Goal: Task Accomplishment & Management: Complete application form

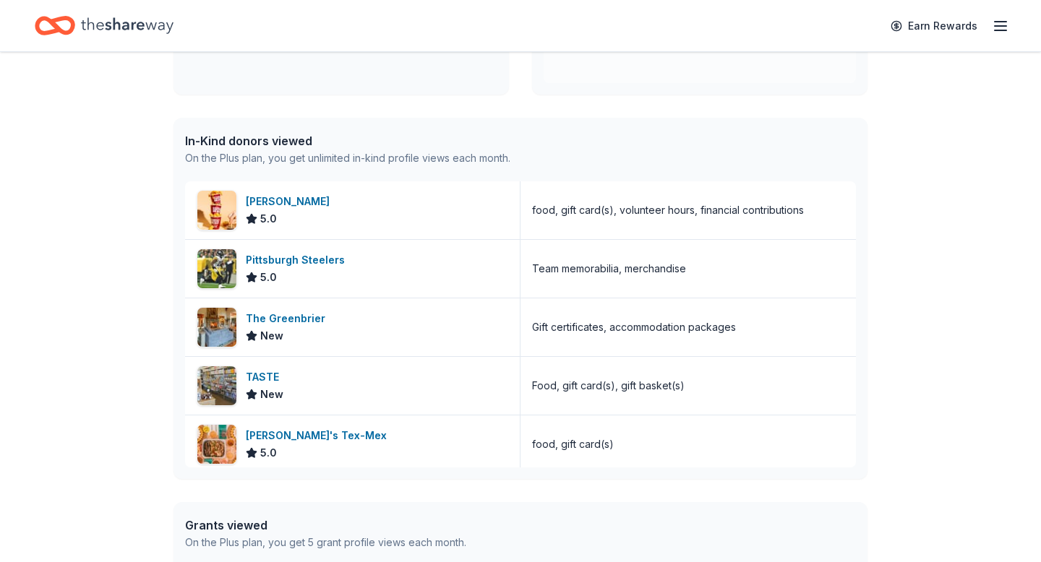
scroll to position [330, 0]
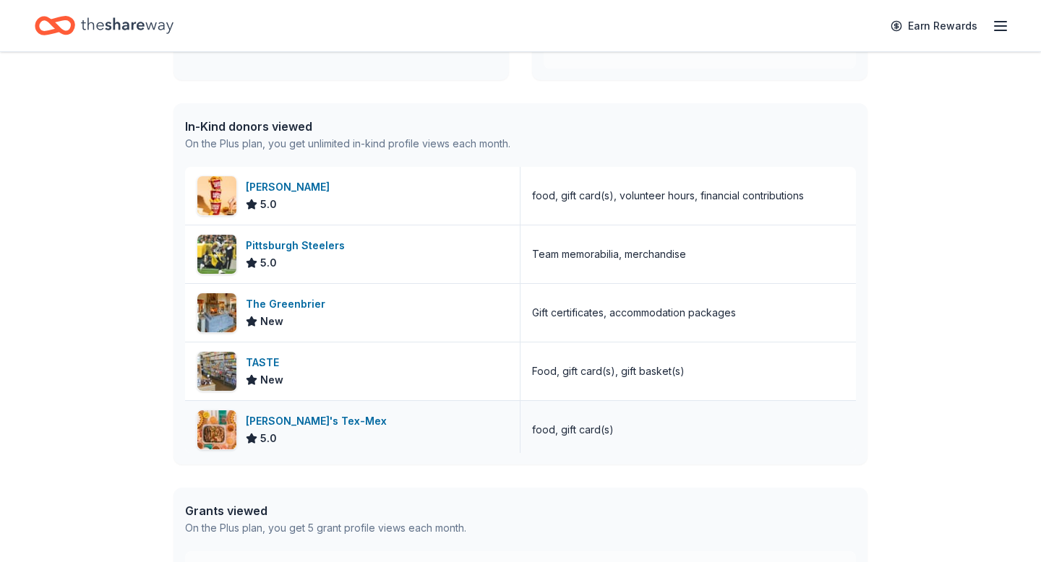
click at [272, 420] on div "[PERSON_NAME]'s Tex-Mex" at bounding box center [319, 421] width 147 height 17
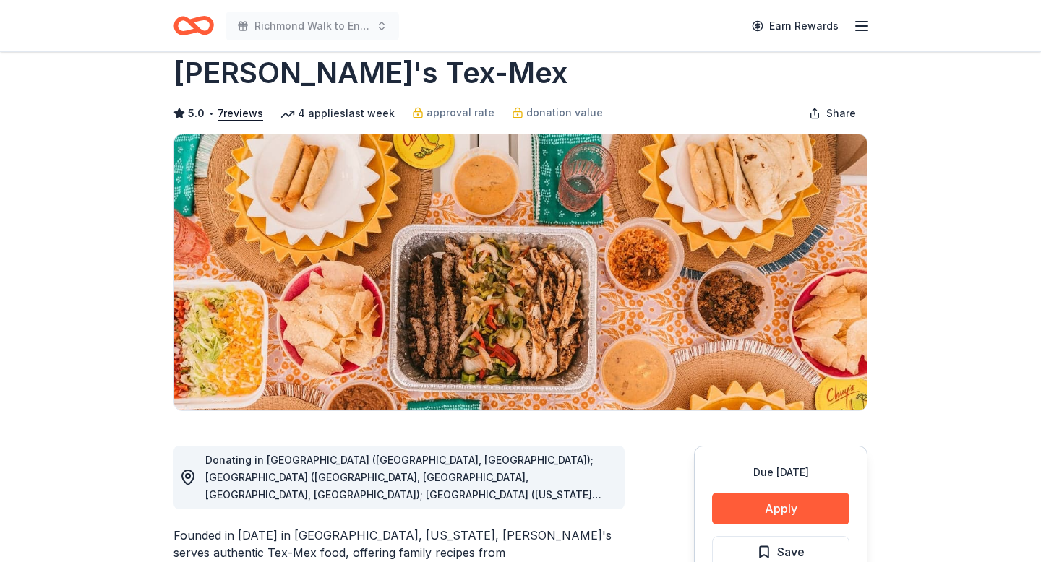
scroll to position [33, 0]
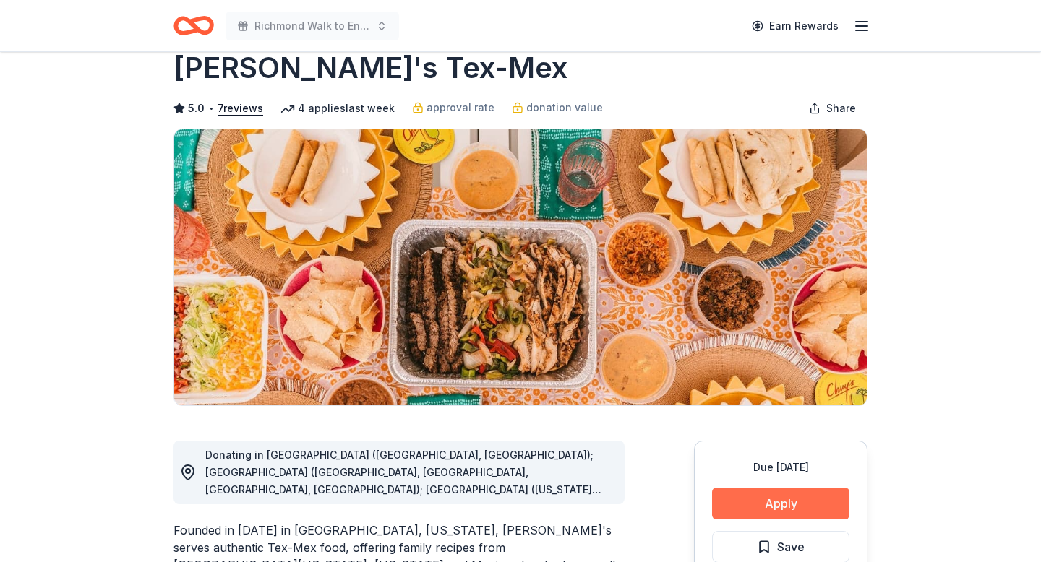
click at [767, 502] on button "Apply" at bounding box center [780, 504] width 137 height 32
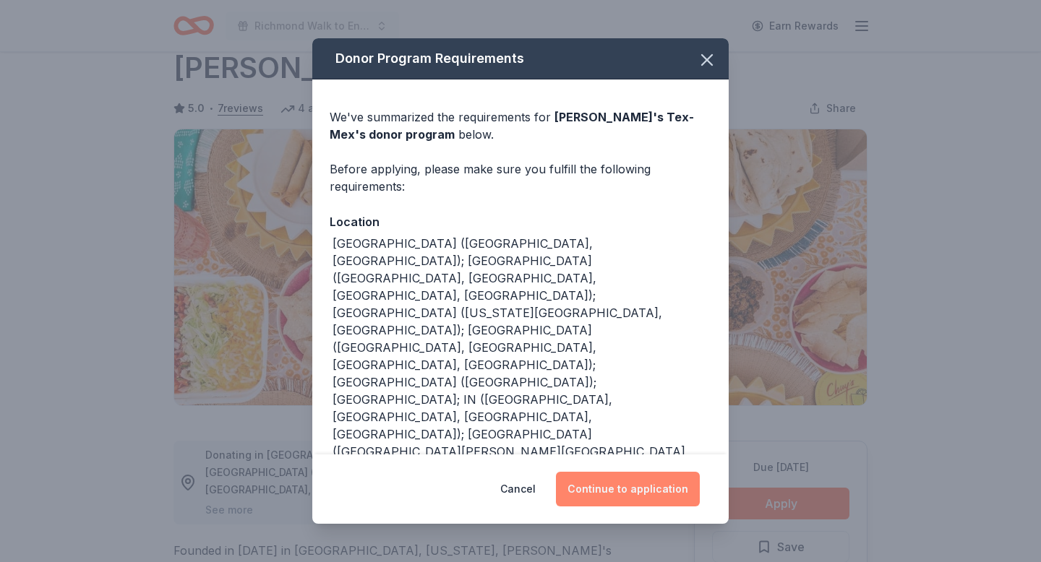
click at [643, 489] on button "Continue to application" at bounding box center [628, 489] width 144 height 35
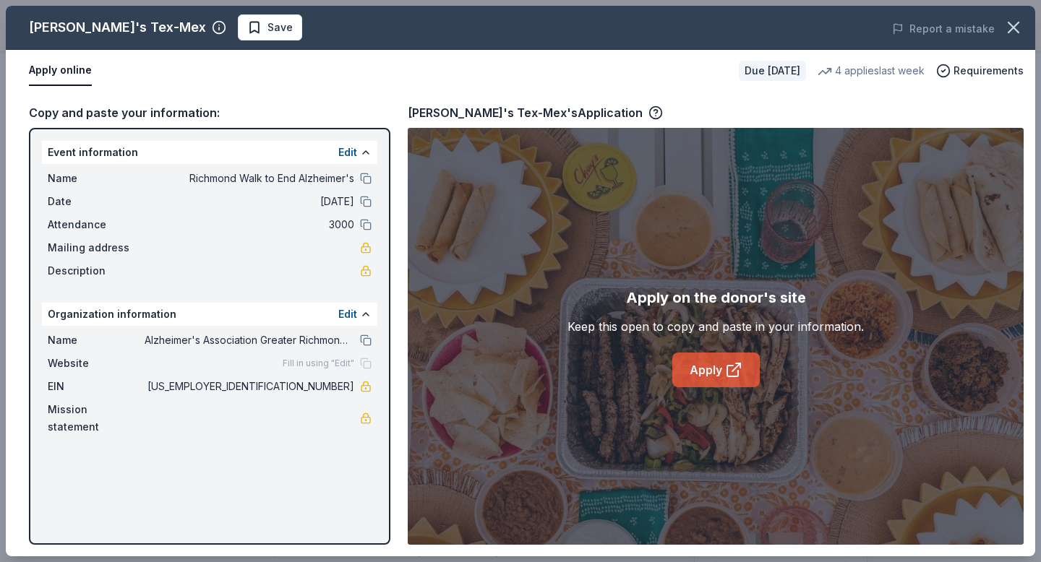
click at [705, 371] on link "Apply" at bounding box center [715, 370] width 87 height 35
click at [687, 366] on link "Apply" at bounding box center [715, 370] width 87 height 35
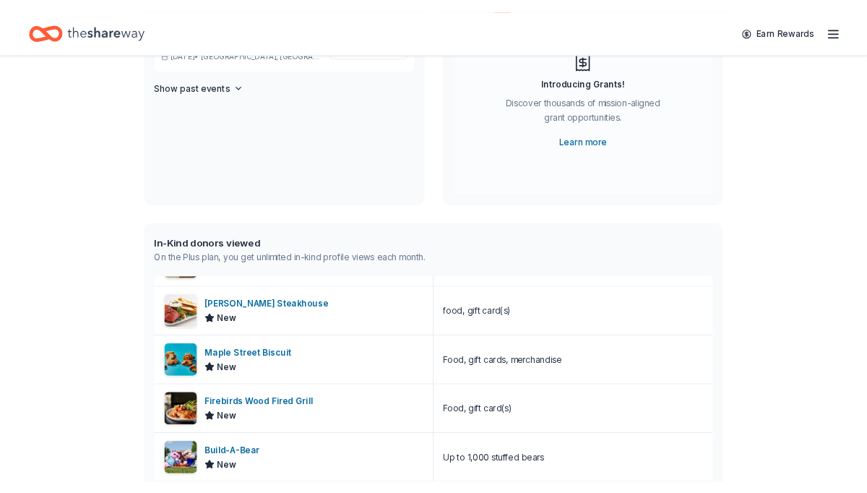
scroll to position [275, 0]
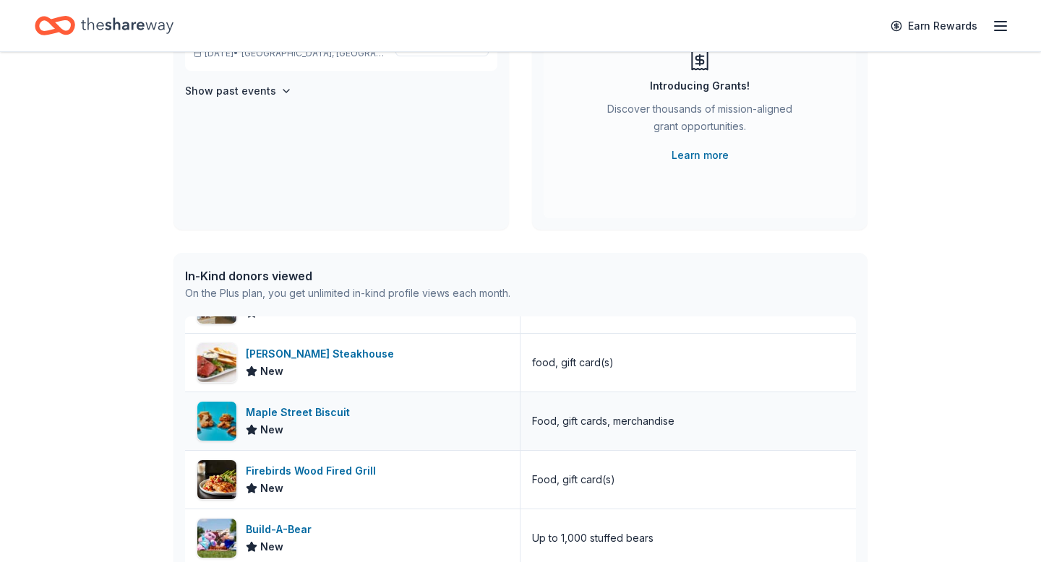
click at [294, 413] on div "Maple Street Biscuit" at bounding box center [301, 412] width 110 height 17
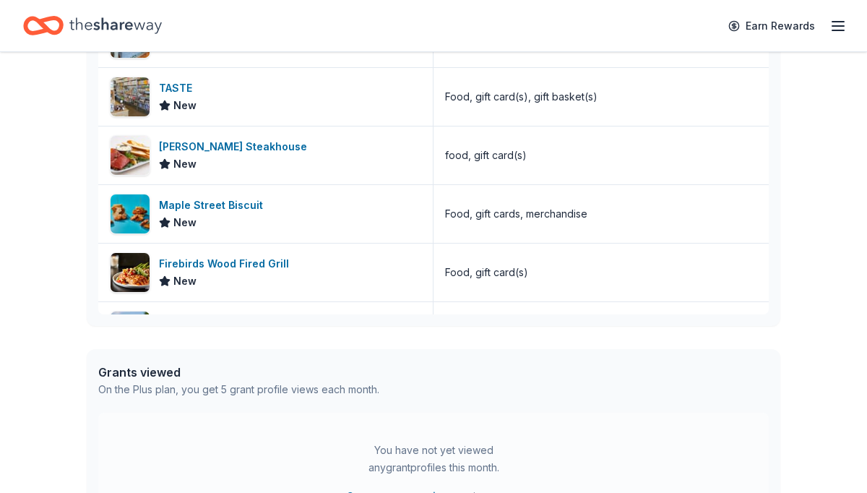
scroll to position [194, 0]
click at [235, 267] on div "Firebirds Wood Fired Grill" at bounding box center [227, 264] width 136 height 17
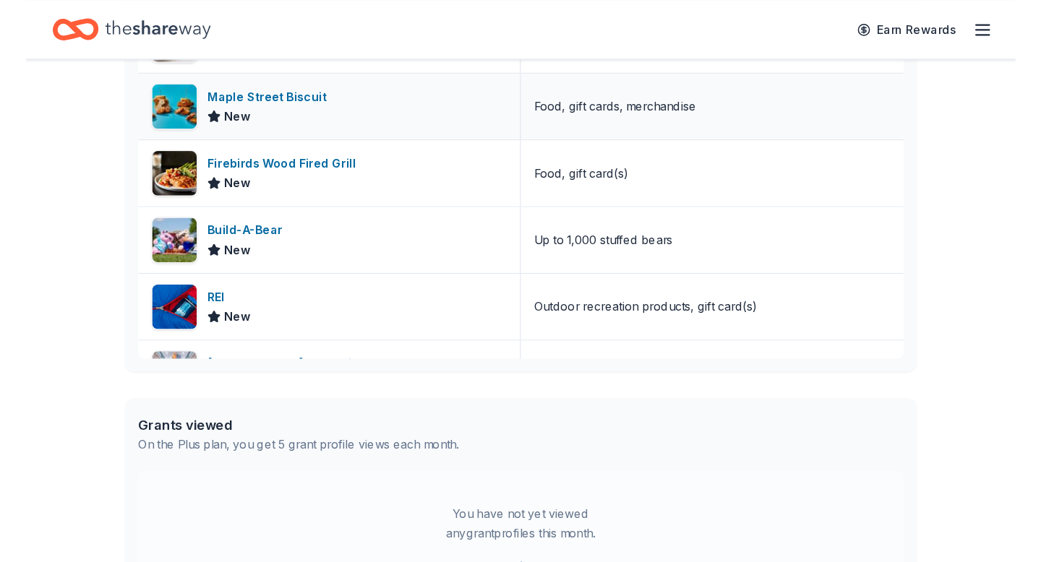
scroll to position [321, 0]
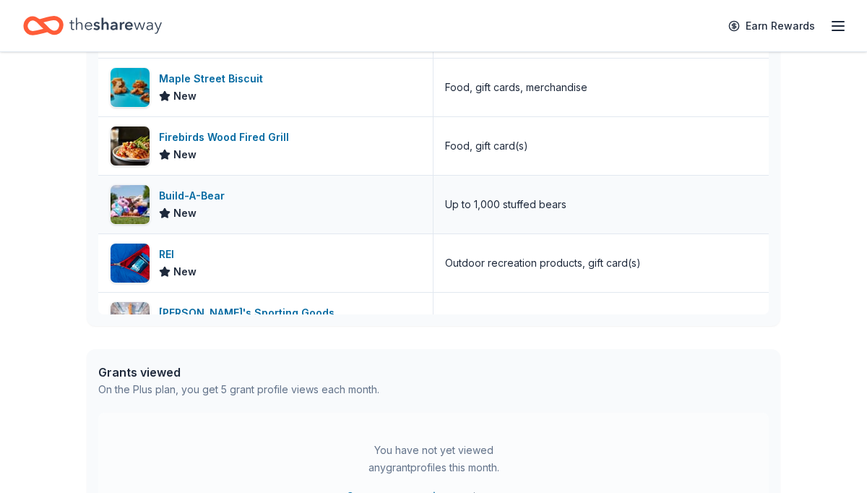
click at [199, 191] on div "Build-A-Bear" at bounding box center [195, 195] width 72 height 17
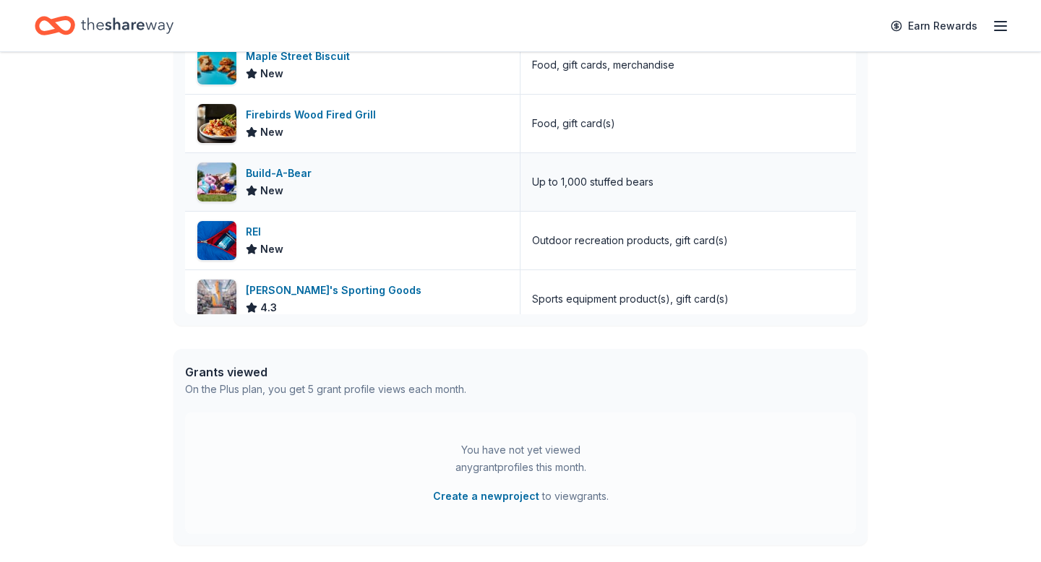
scroll to position [353, 0]
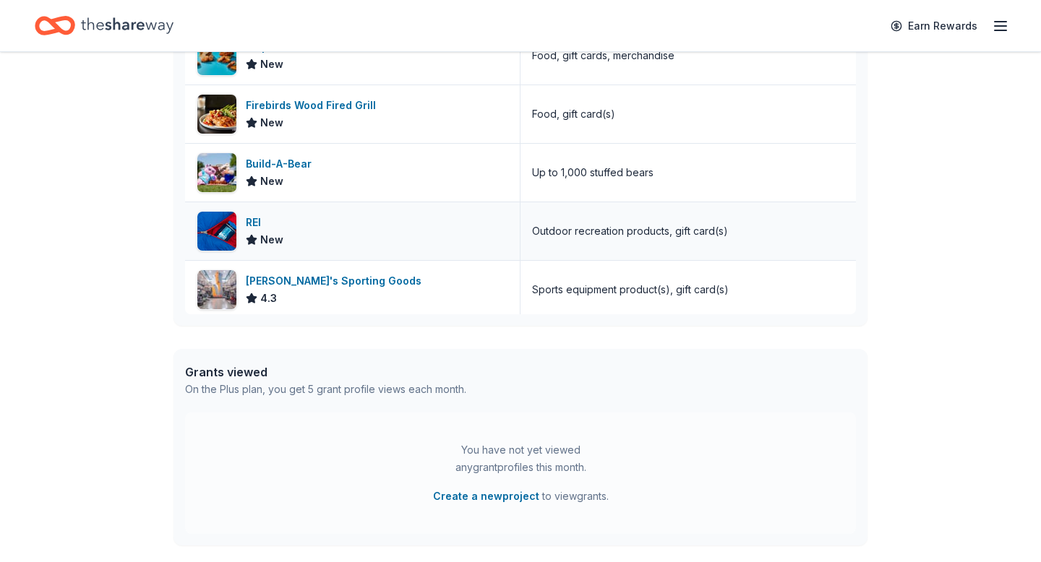
click at [255, 220] on div "REI" at bounding box center [265, 222] width 38 height 17
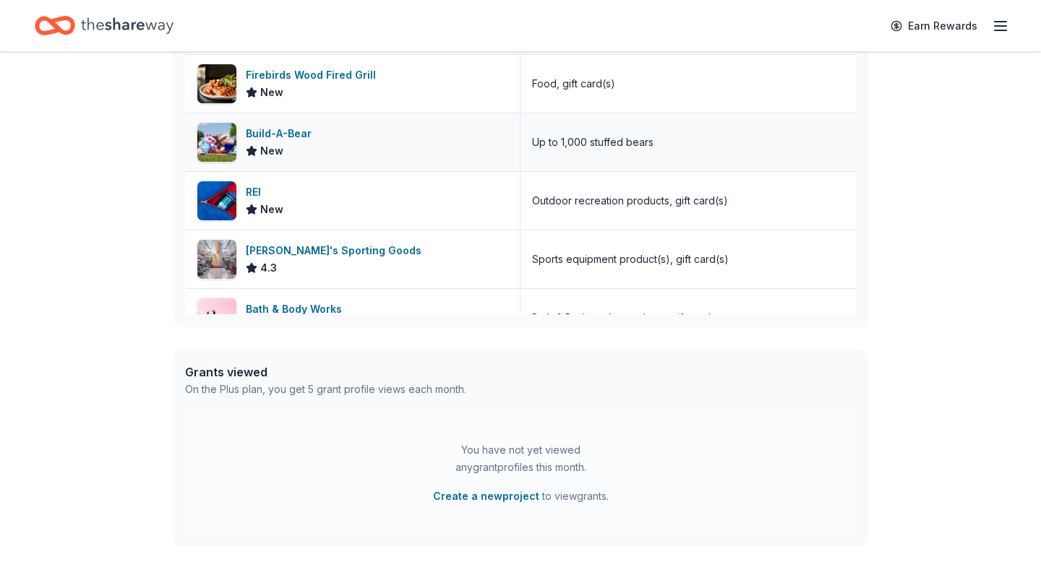
scroll to position [386, 0]
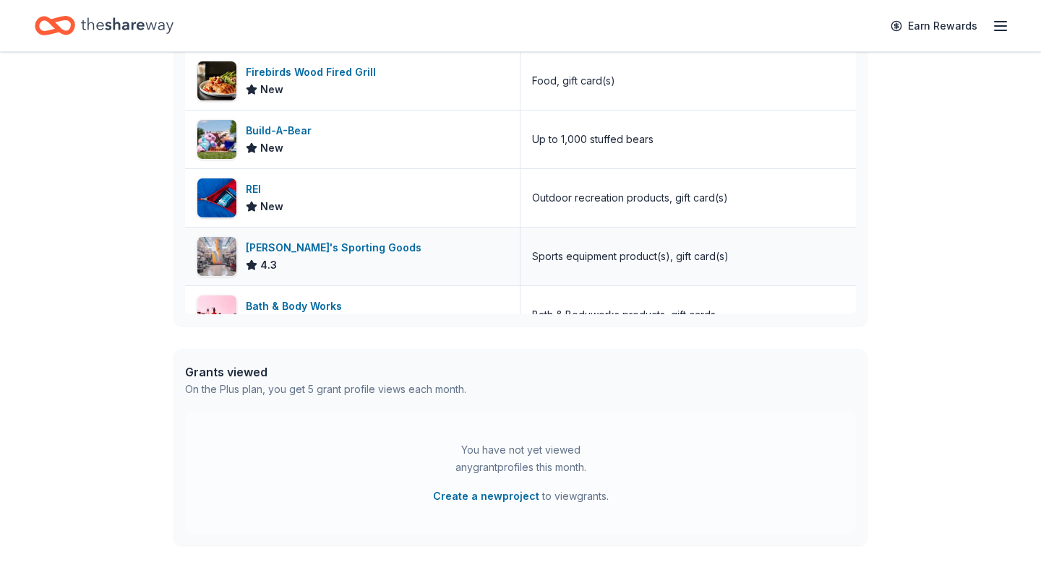
click at [319, 246] on div "Dick's Sporting Goods" at bounding box center [336, 247] width 181 height 17
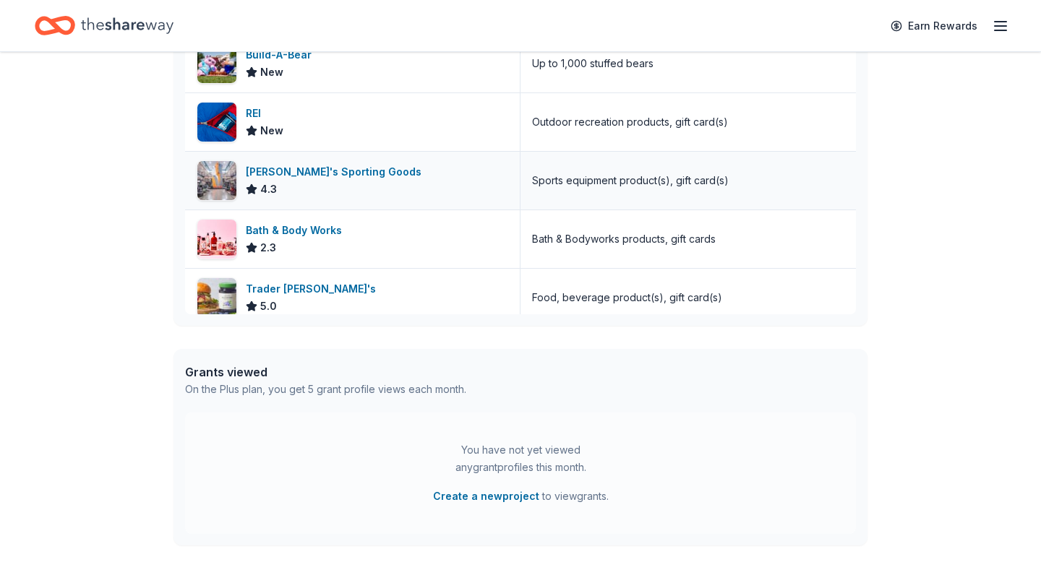
scroll to position [466, 0]
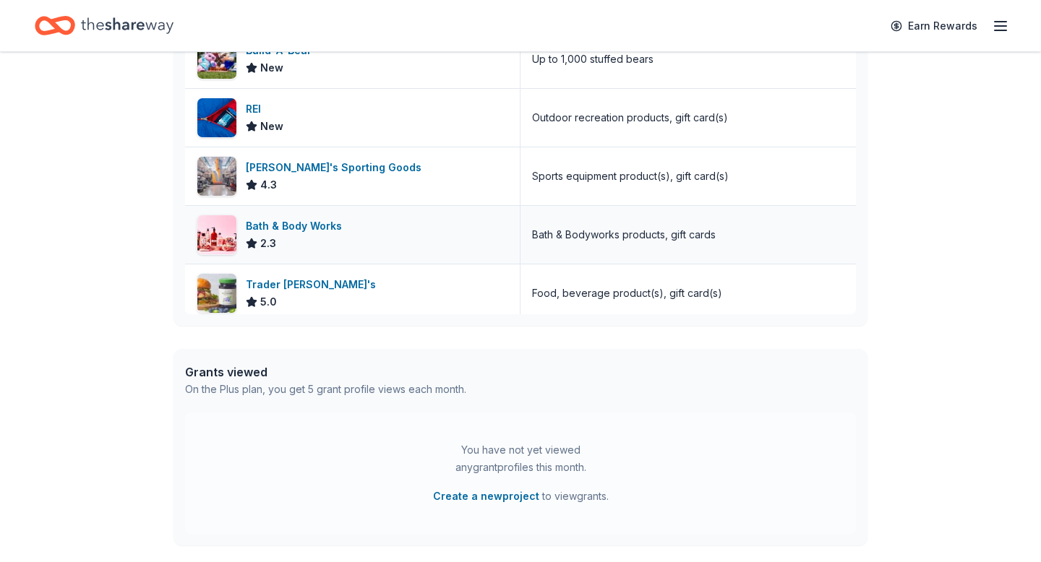
click at [312, 224] on div "Bath & Body Works" at bounding box center [297, 226] width 102 height 17
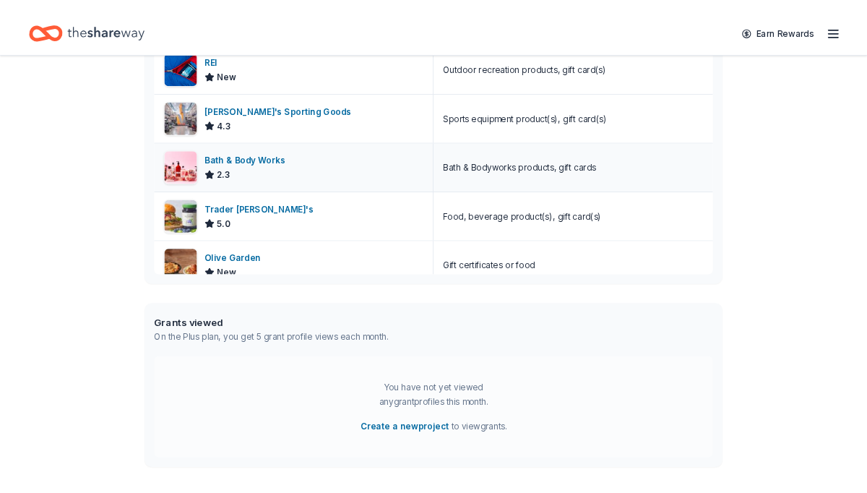
scroll to position [517, 0]
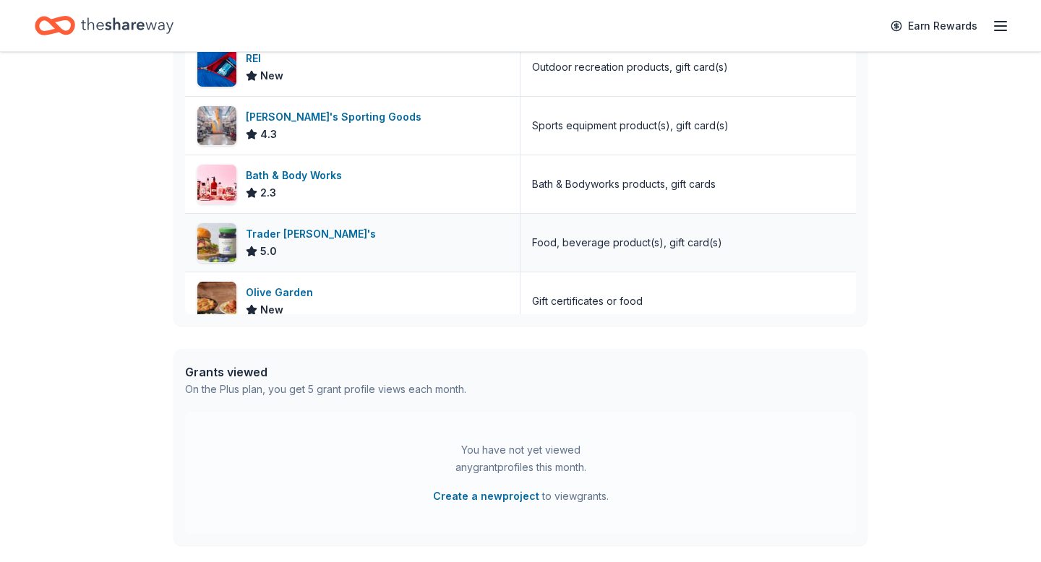
click at [293, 234] on div "Trader Joe's" at bounding box center [314, 233] width 136 height 17
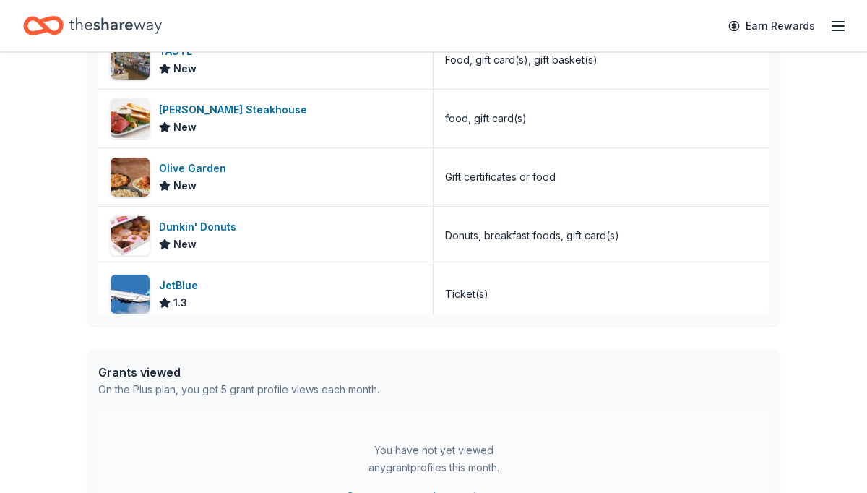
scroll to position [646, 0]
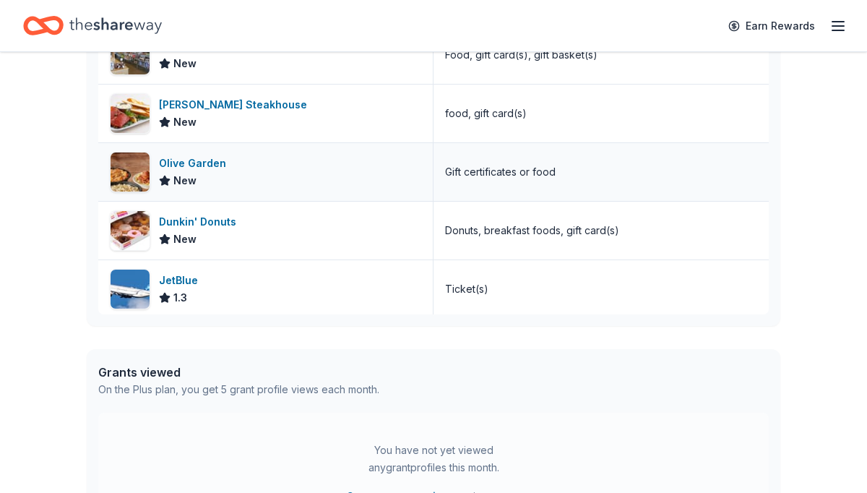
click at [207, 164] on div "Olive Garden" at bounding box center [195, 163] width 73 height 17
click at [197, 222] on div "Dunkin' Donuts" at bounding box center [200, 221] width 83 height 17
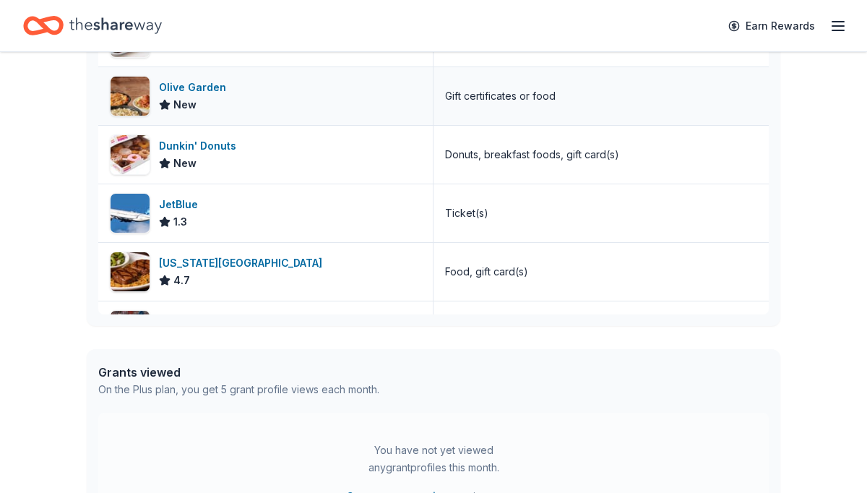
scroll to position [728, 0]
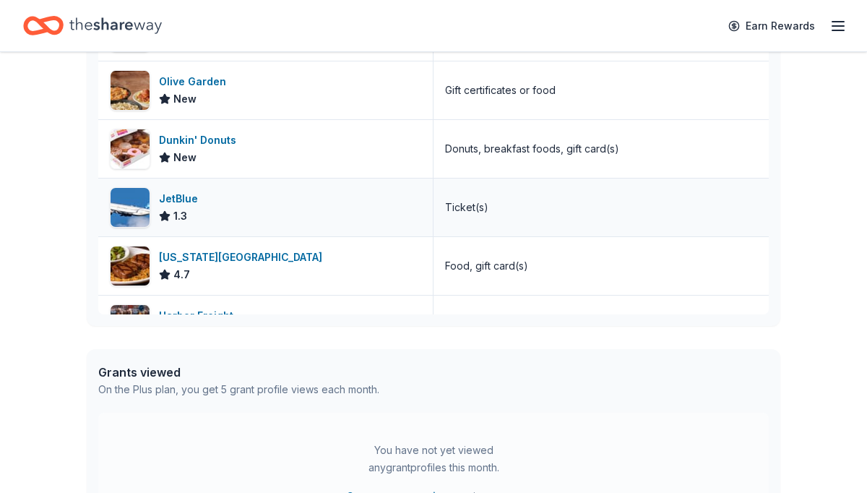
click at [176, 195] on div "JetBlue" at bounding box center [181, 198] width 45 height 17
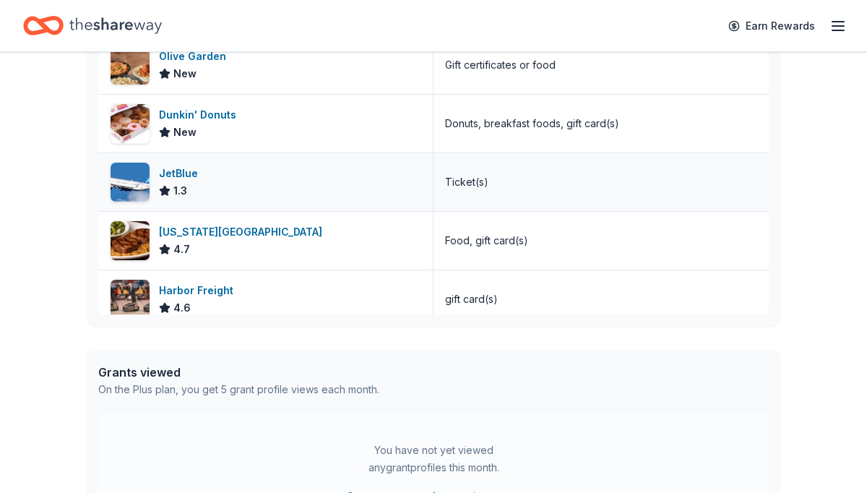
scroll to position [767, 0]
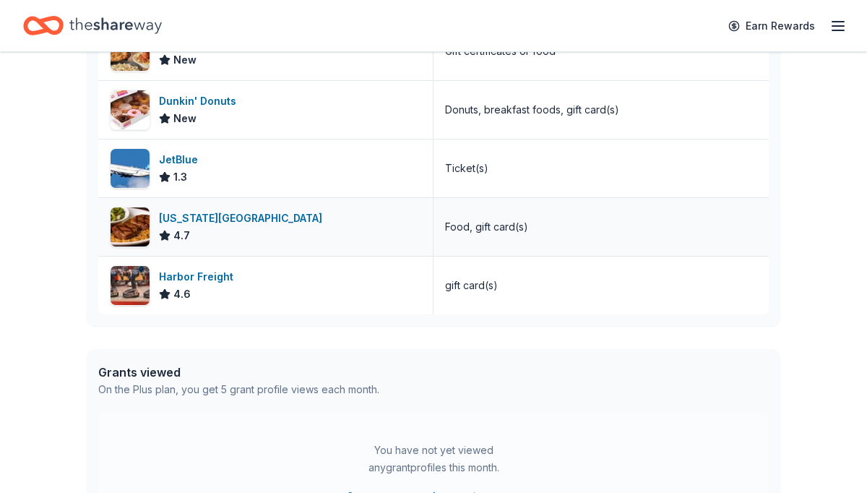
click at [218, 220] on div "Texas Roadhouse" at bounding box center [243, 218] width 169 height 17
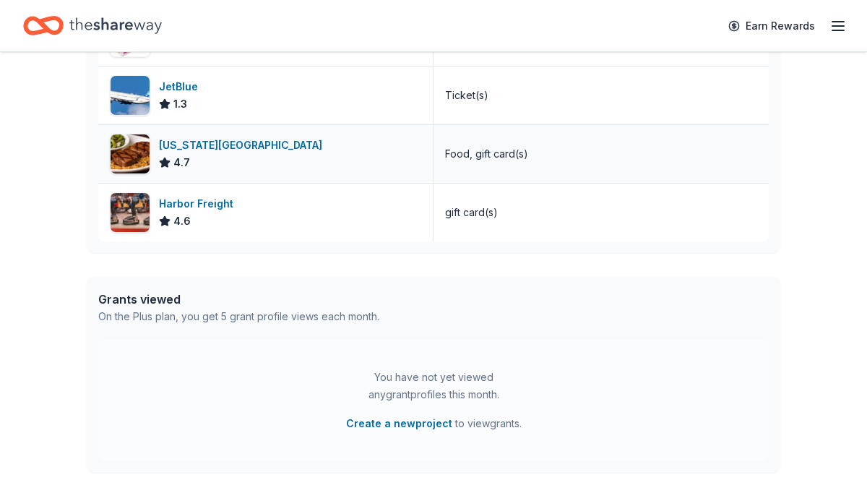
scroll to position [544, 0]
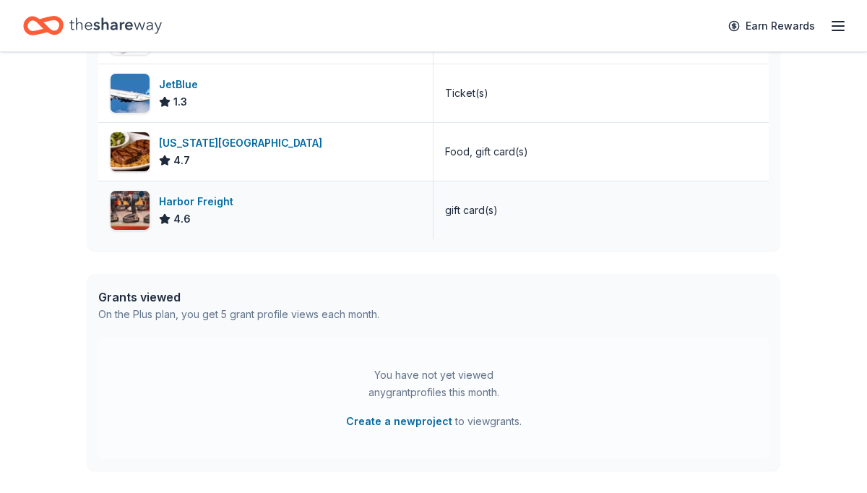
click at [194, 202] on div "Harbor Freight" at bounding box center [199, 201] width 80 height 17
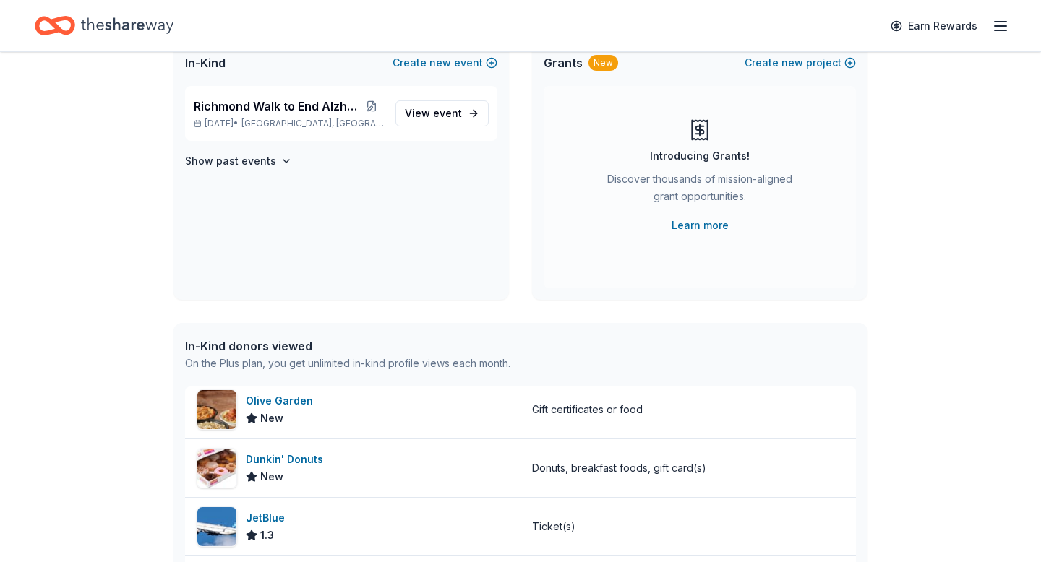
scroll to position [0, 0]
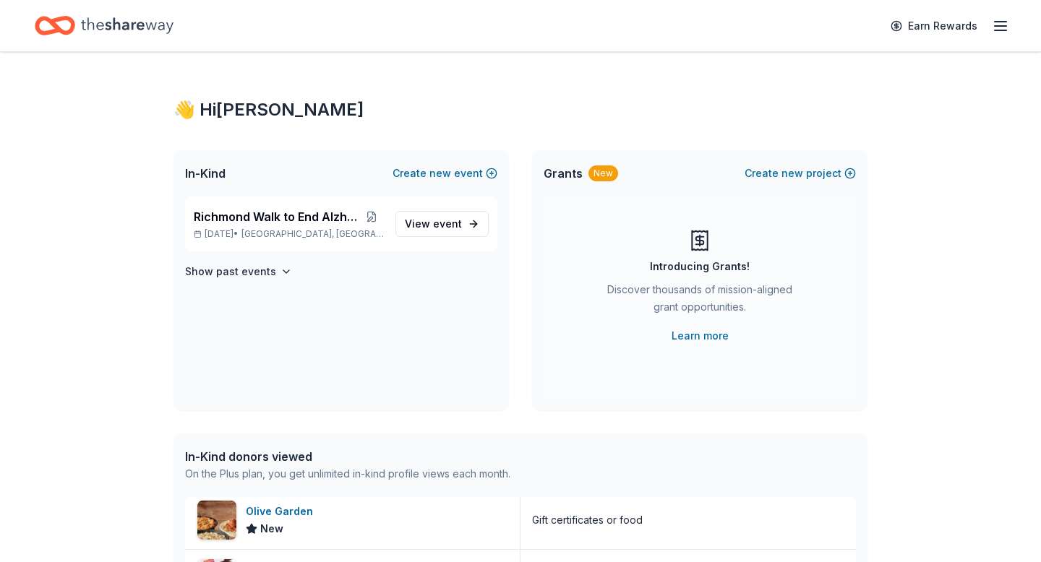
click at [1005, 22] on line "button" at bounding box center [1000, 22] width 12 height 0
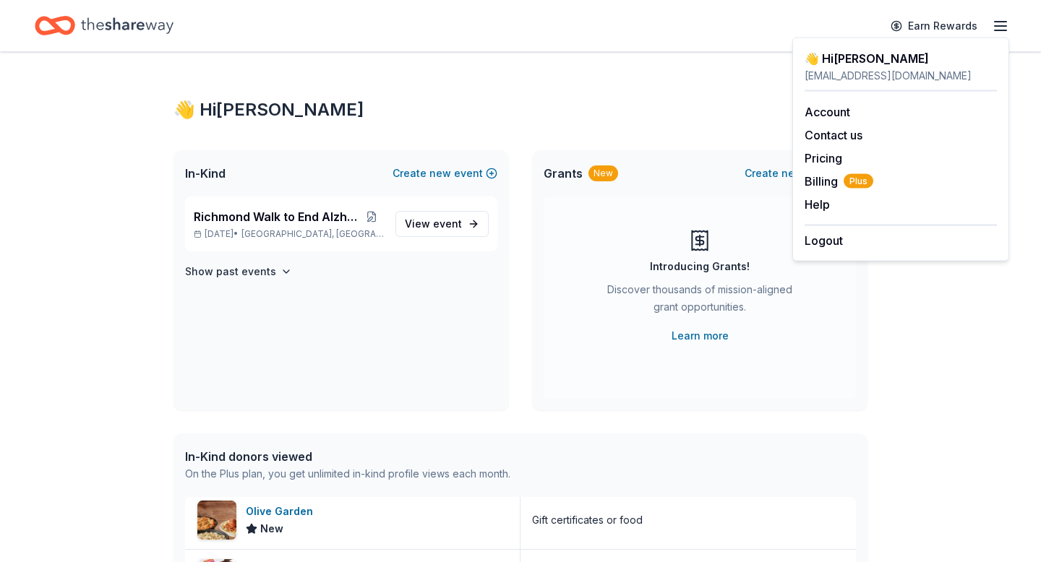
click at [93, 166] on div "👋 Hi Elizabeth In-Kind Create new event Richmond Walk to End Alzheimer's Nov 08…" at bounding box center [520, 556] width 1041 height 1009
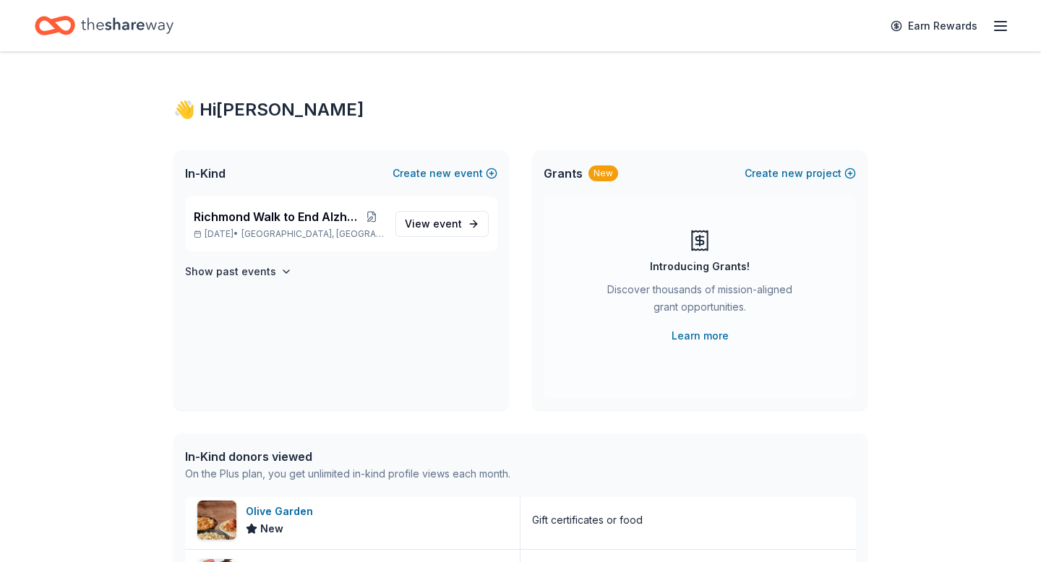
click at [133, 31] on icon "Home" at bounding box center [127, 26] width 93 height 30
click at [460, 222] on span "event" at bounding box center [447, 224] width 29 height 12
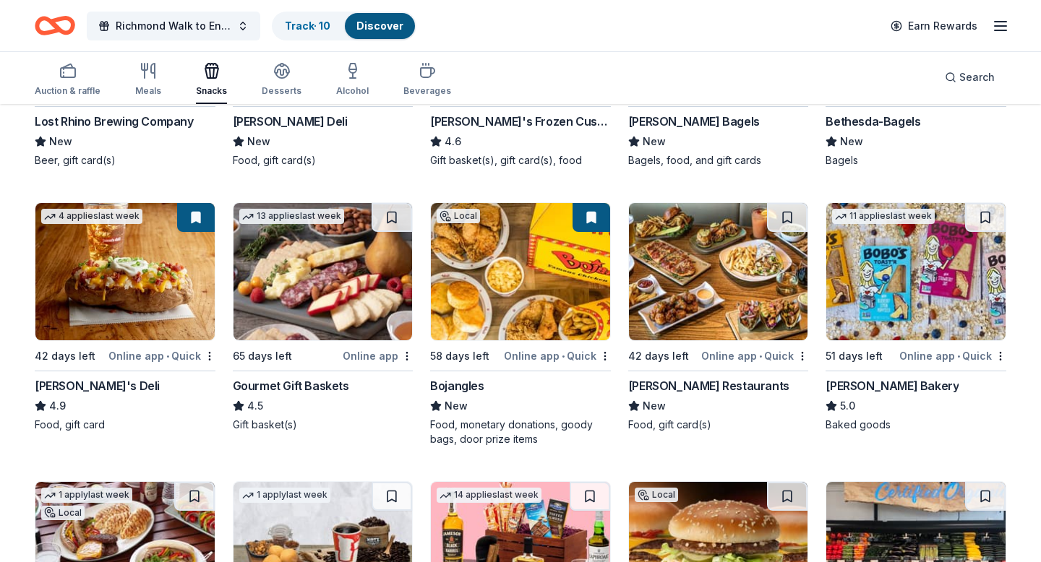
scroll to position [331, 0]
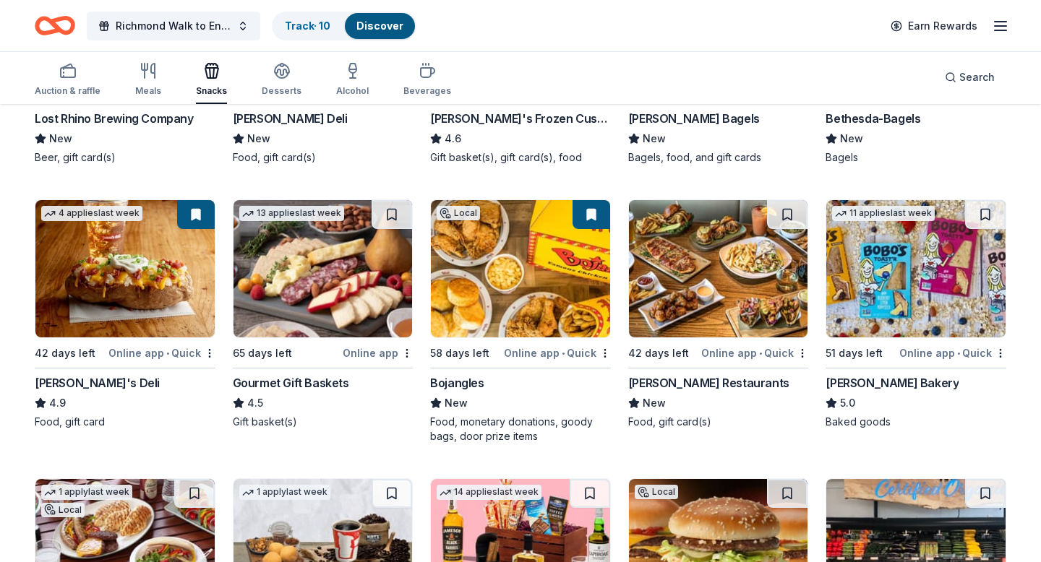
click at [128, 291] on img at bounding box center [124, 268] width 179 height 137
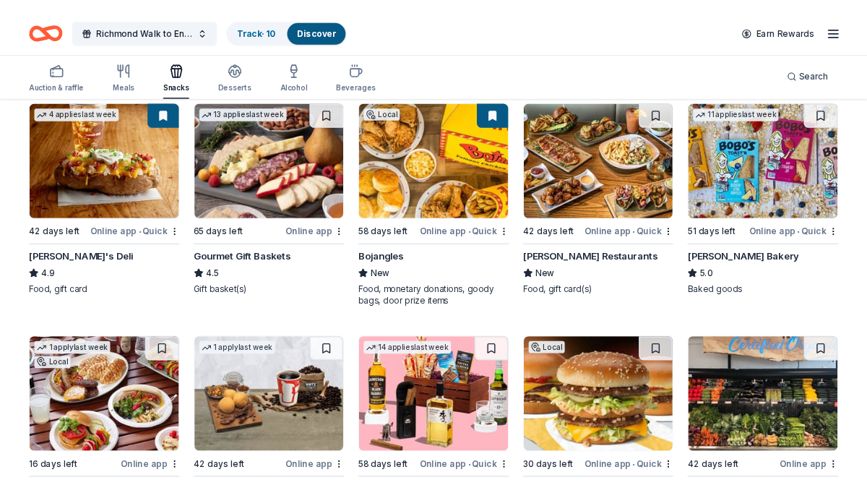
scroll to position [422, 0]
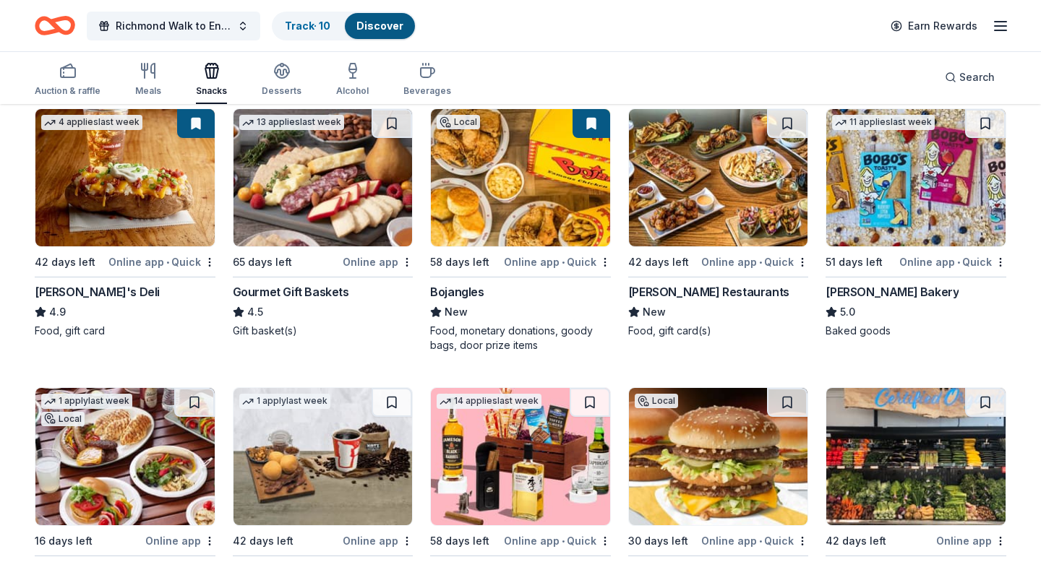
click at [517, 184] on img at bounding box center [520, 177] width 179 height 137
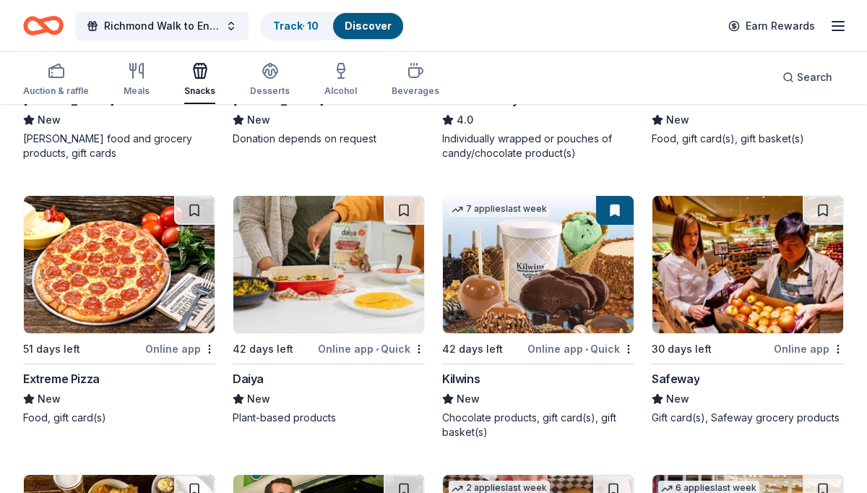
scroll to position [1453, 0]
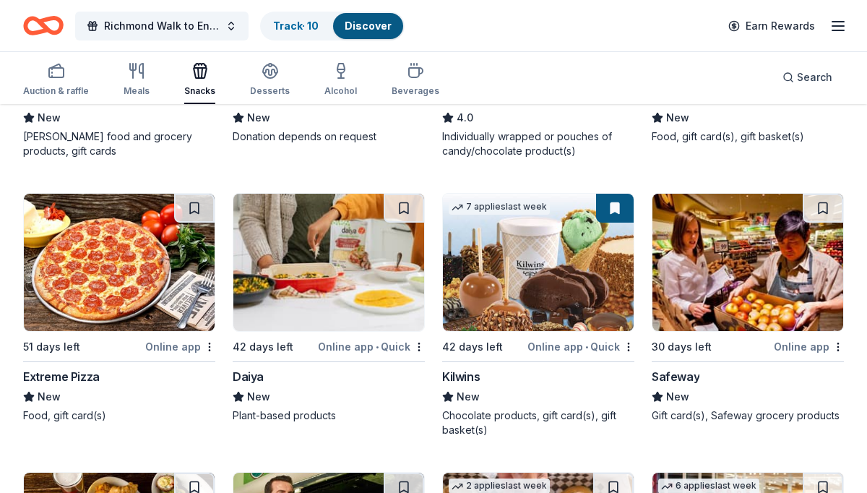
click at [522, 267] on img at bounding box center [538, 262] width 191 height 137
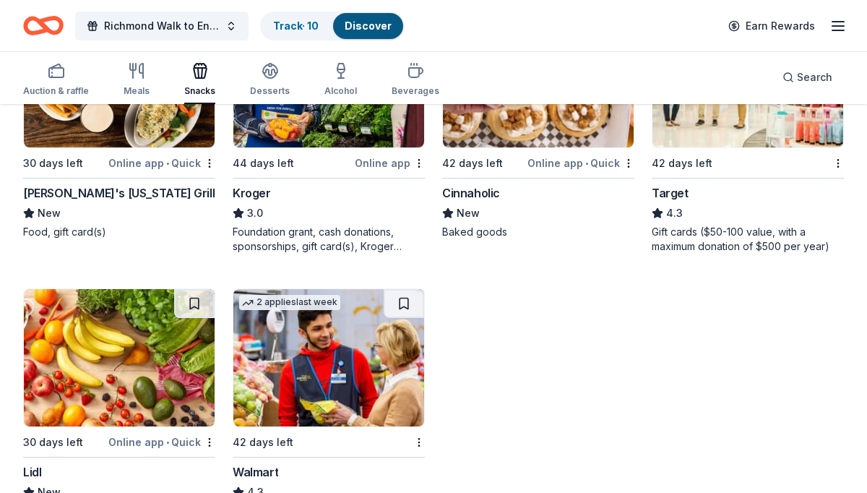
scroll to position [1823, 0]
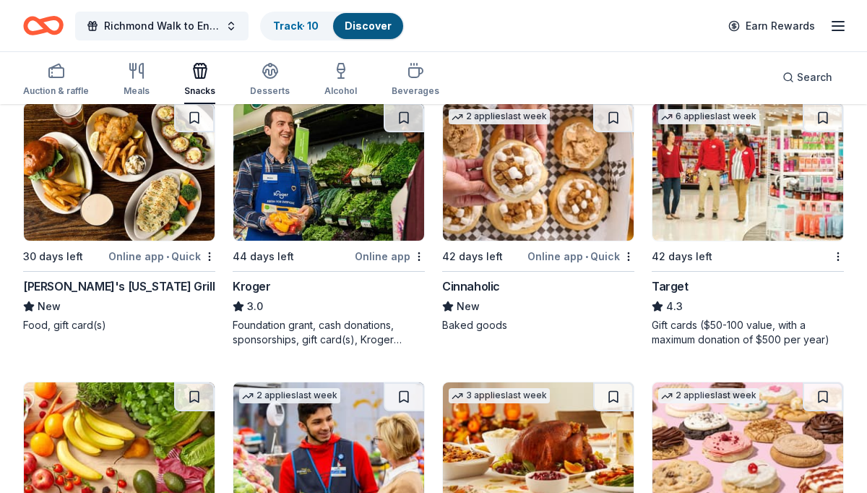
click at [527, 176] on img at bounding box center [538, 171] width 191 height 137
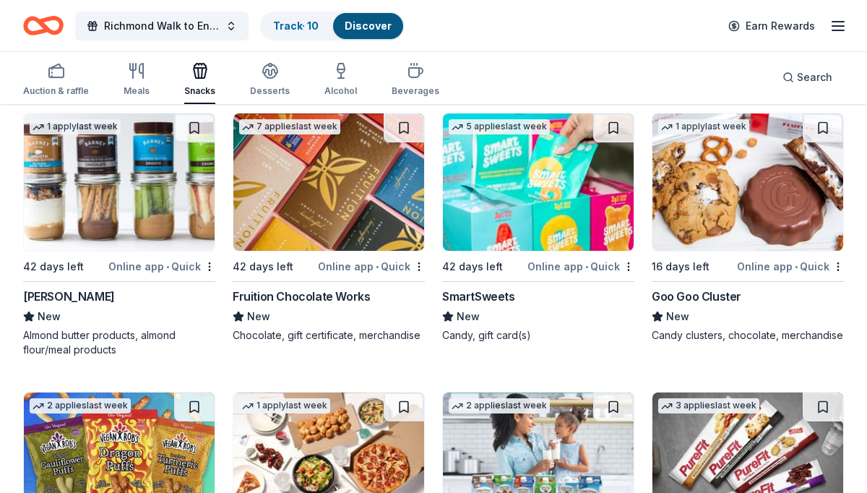
scroll to position [3712, 0]
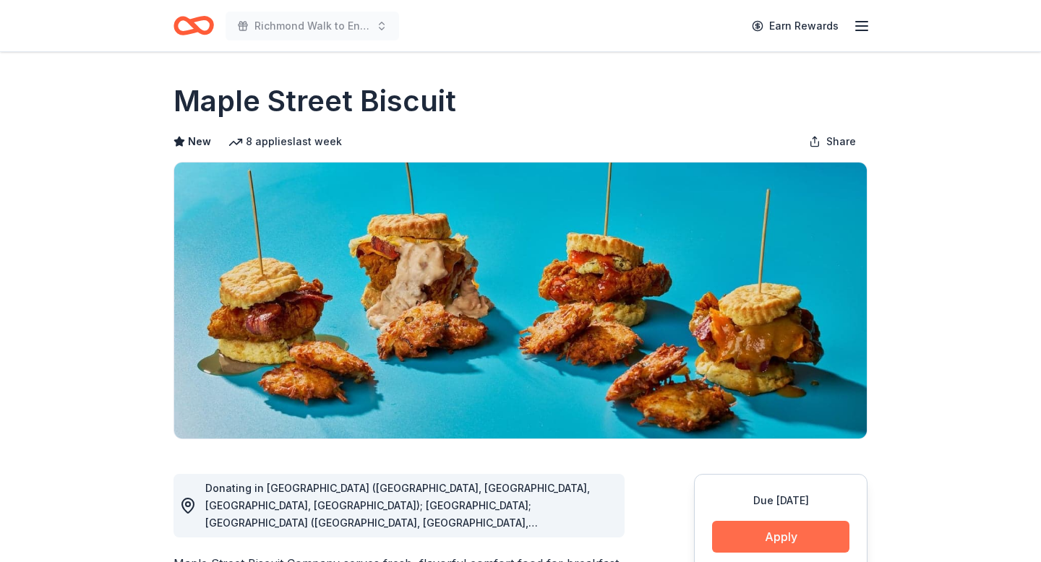
click at [766, 537] on button "Apply" at bounding box center [780, 537] width 137 height 32
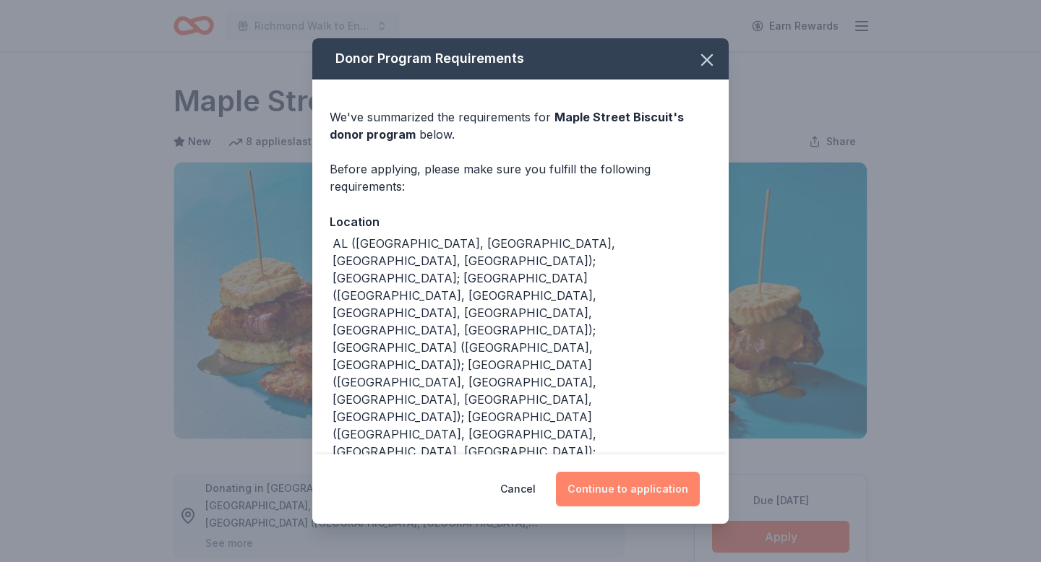
click at [655, 485] on button "Continue to application" at bounding box center [628, 489] width 144 height 35
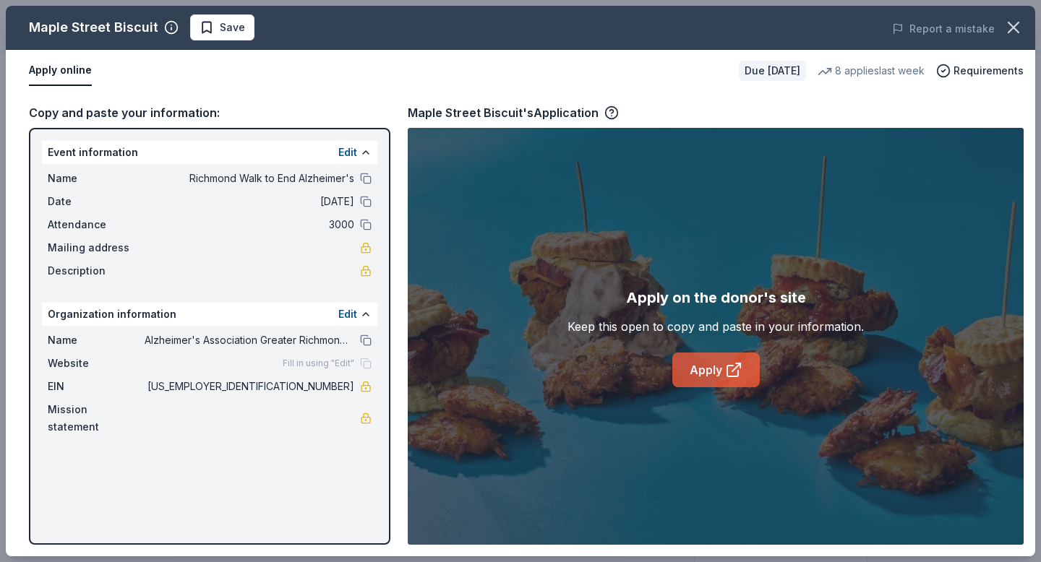
click at [716, 374] on link "Apply" at bounding box center [715, 370] width 87 height 35
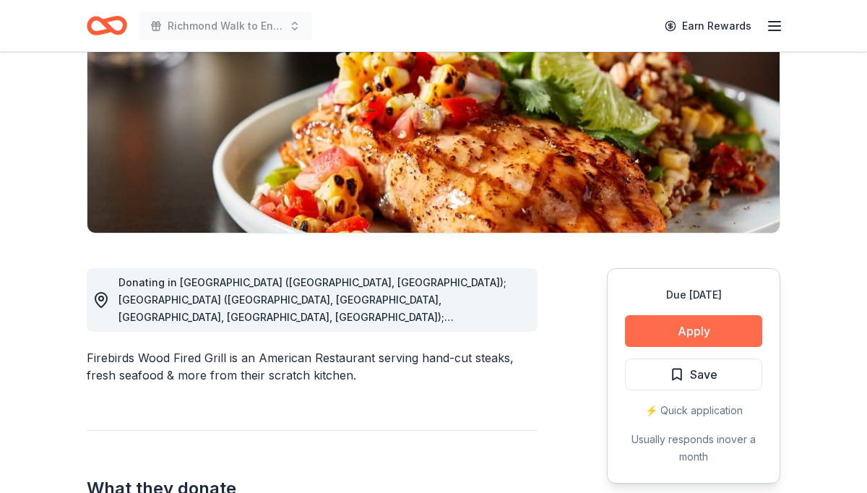
scroll to position [212, 0]
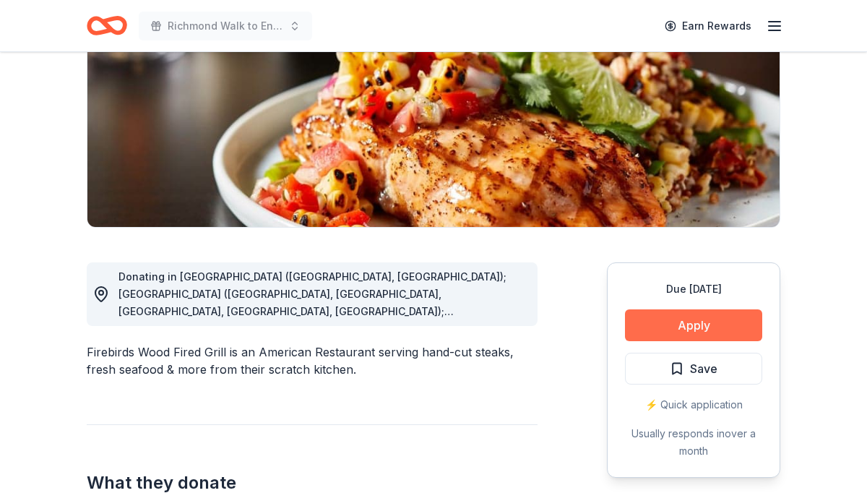
click at [683, 325] on button "Apply" at bounding box center [693, 325] width 137 height 32
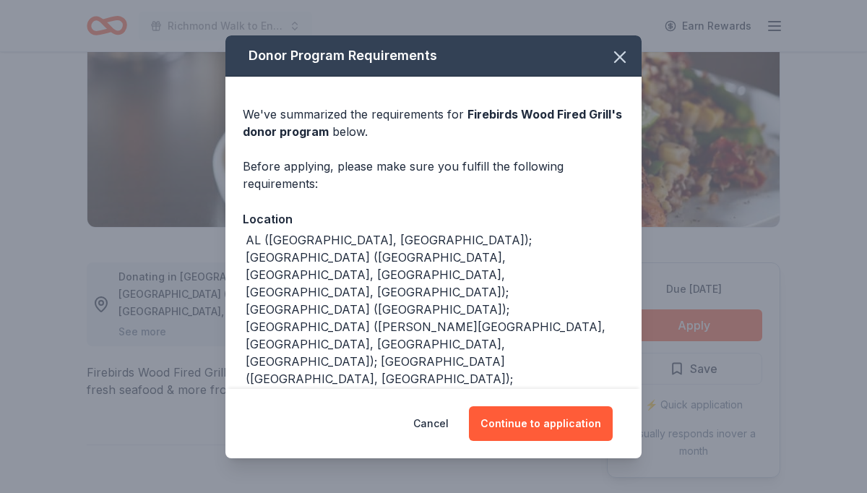
scroll to position [51, 0]
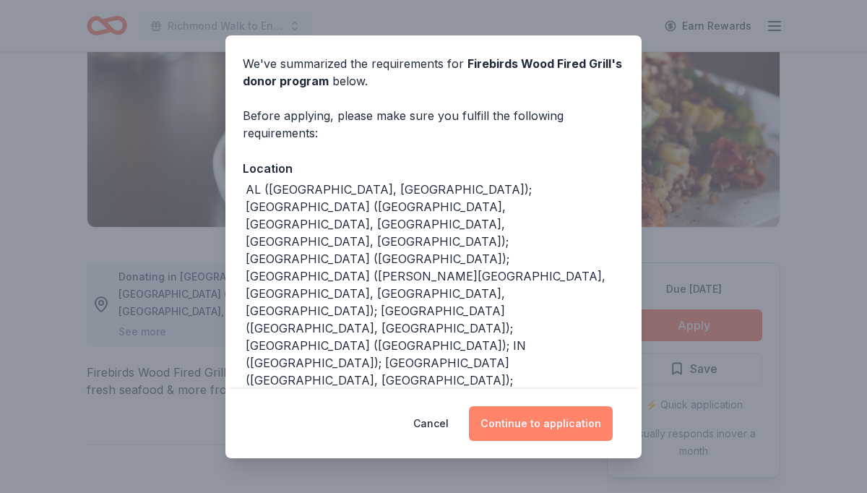
click at [544, 417] on button "Continue to application" at bounding box center [541, 423] width 144 height 35
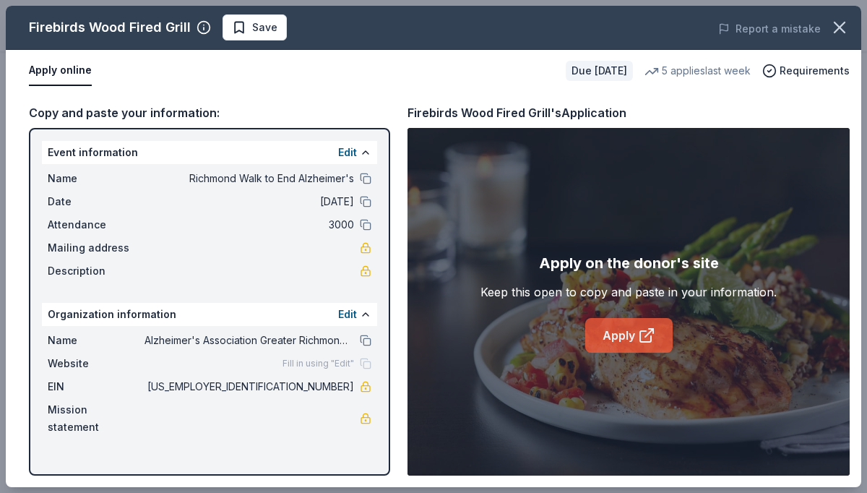
click at [625, 342] on link "Apply" at bounding box center [628, 335] width 87 height 35
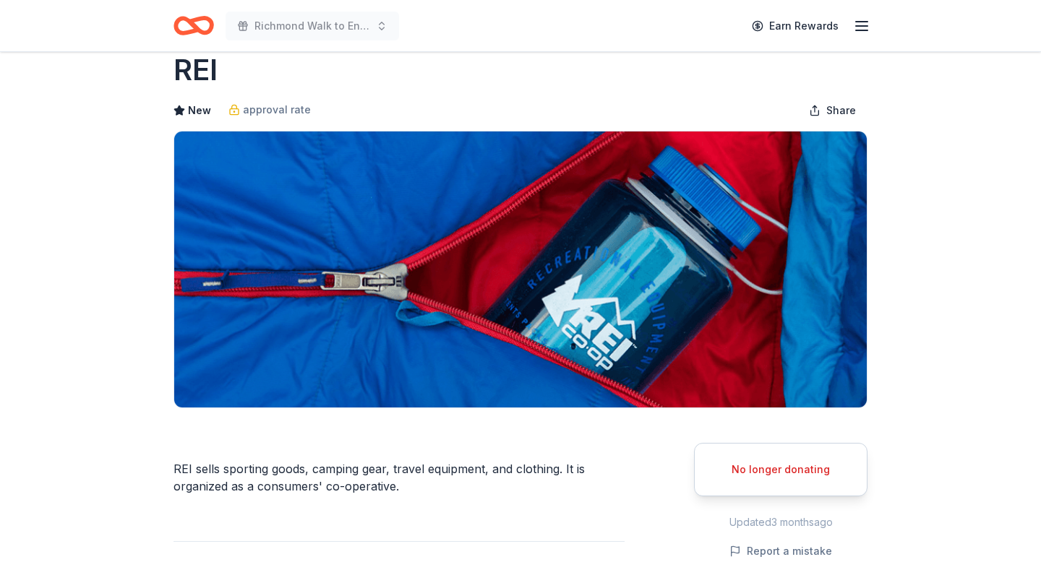
scroll to position [38, 0]
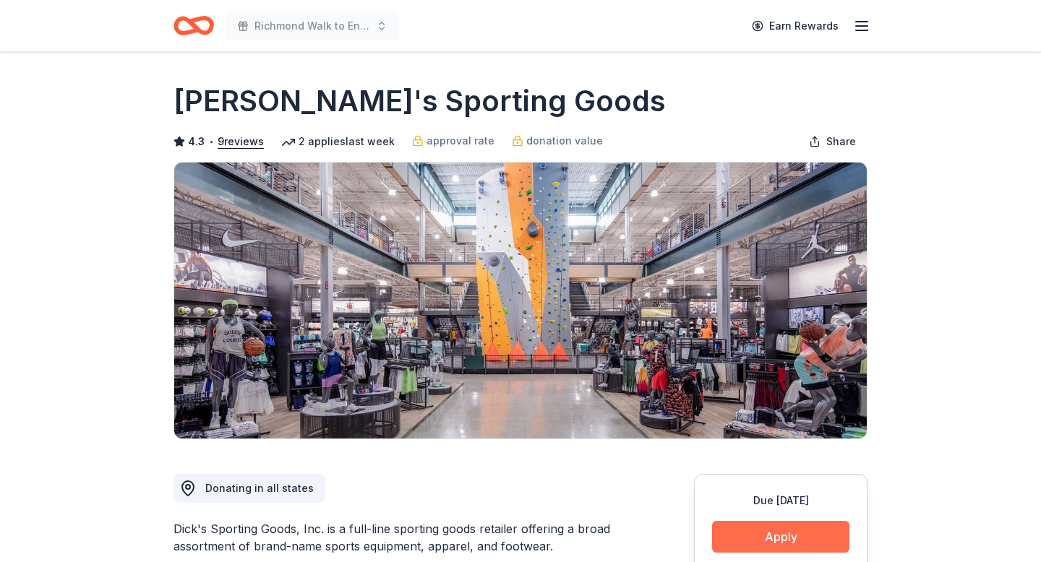
click at [754, 533] on button "Apply" at bounding box center [780, 537] width 137 height 32
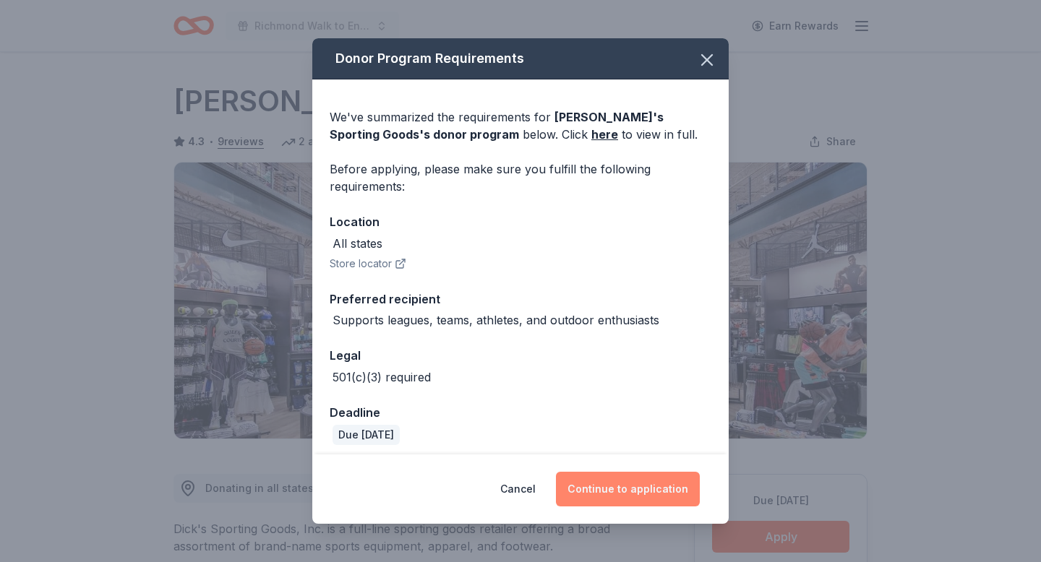
click at [649, 491] on button "Continue to application" at bounding box center [628, 489] width 144 height 35
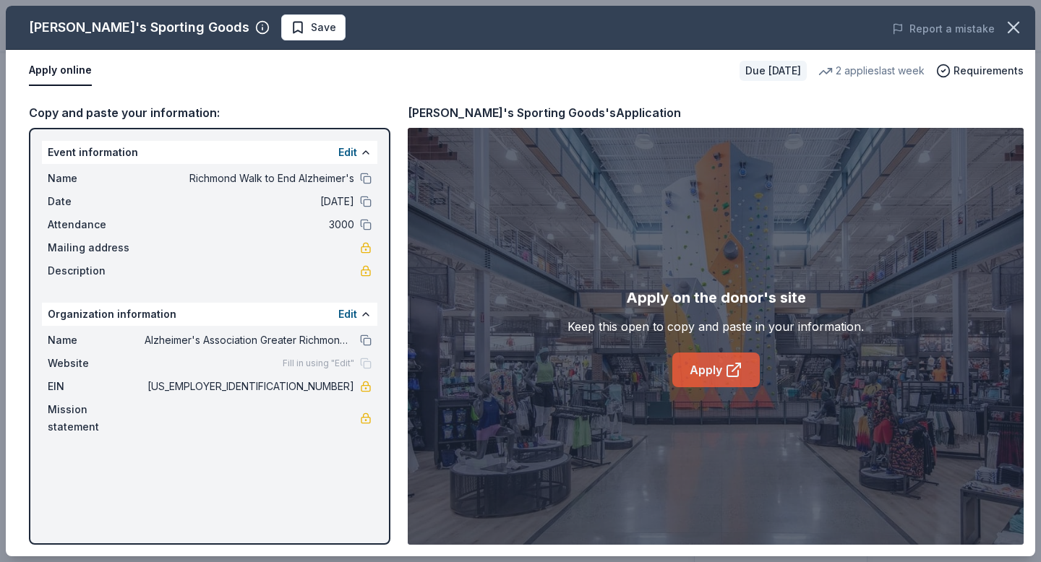
click at [710, 371] on link "Apply" at bounding box center [715, 370] width 87 height 35
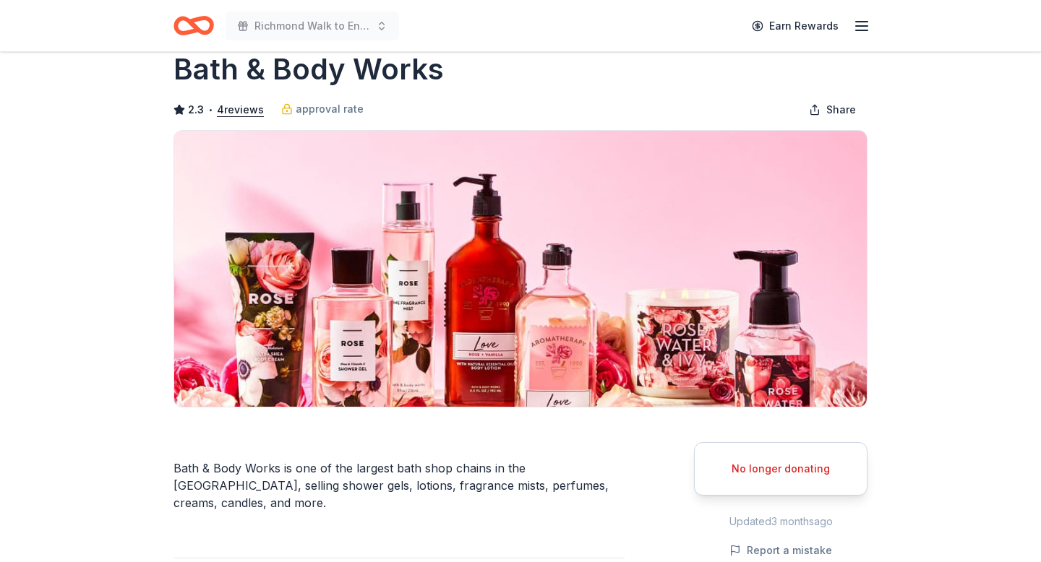
scroll to position [33, 0]
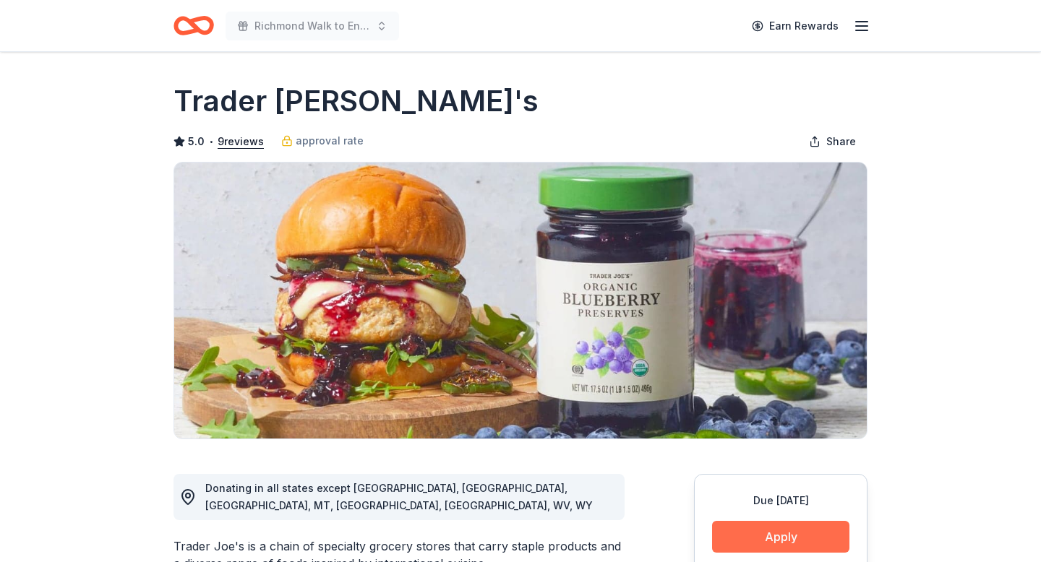
click at [754, 532] on button "Apply" at bounding box center [780, 537] width 137 height 32
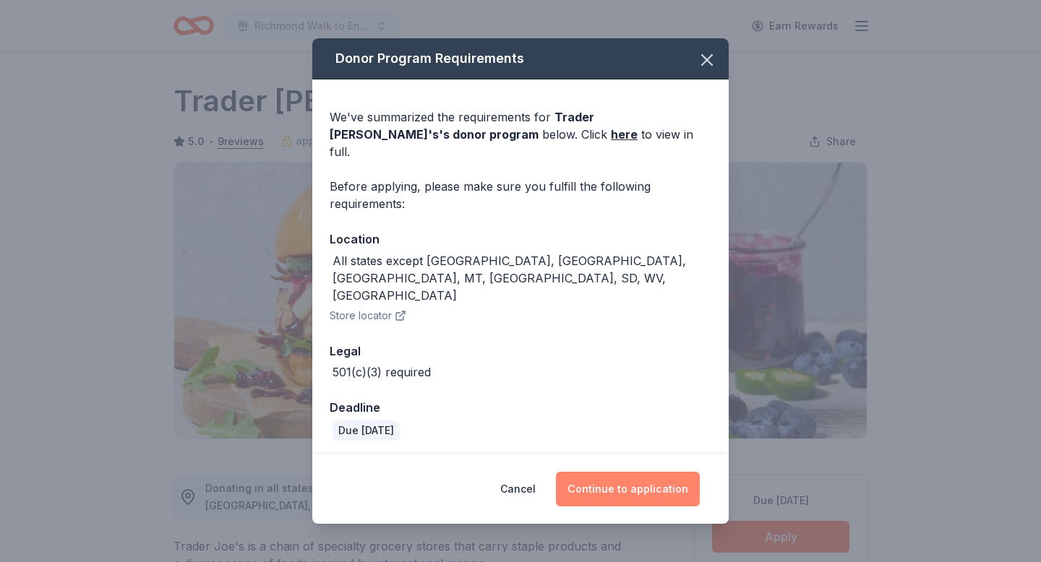
click at [659, 472] on button "Continue to application" at bounding box center [628, 489] width 144 height 35
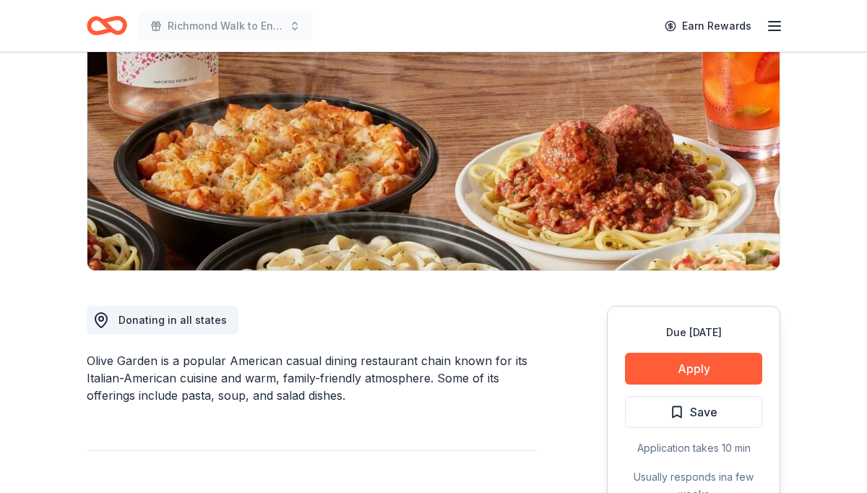
scroll to position [182, 0]
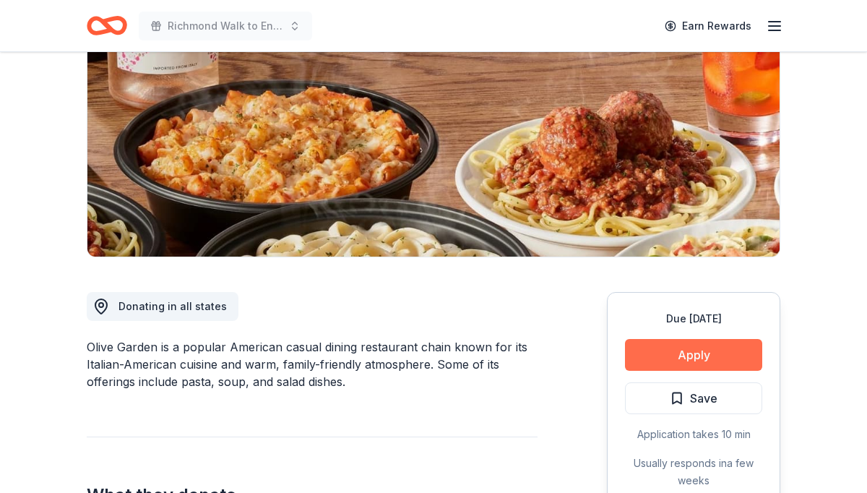
click at [684, 347] on button "Apply" at bounding box center [693, 355] width 137 height 32
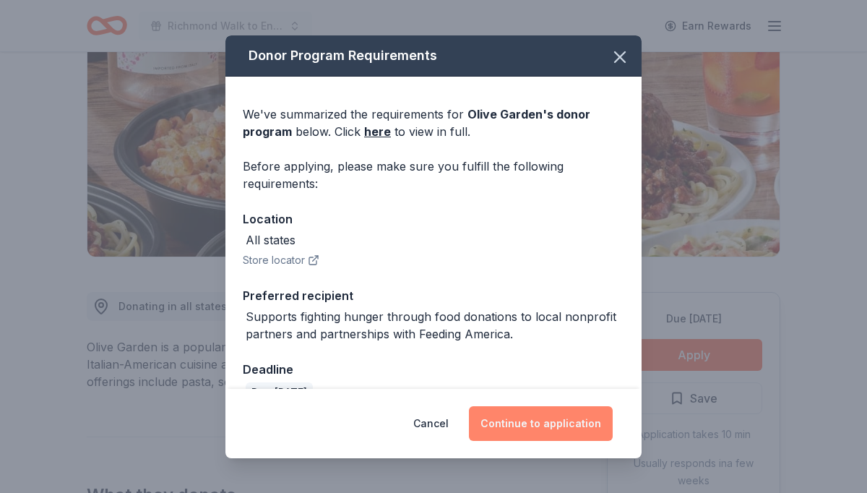
click at [551, 430] on button "Continue to application" at bounding box center [541, 423] width 144 height 35
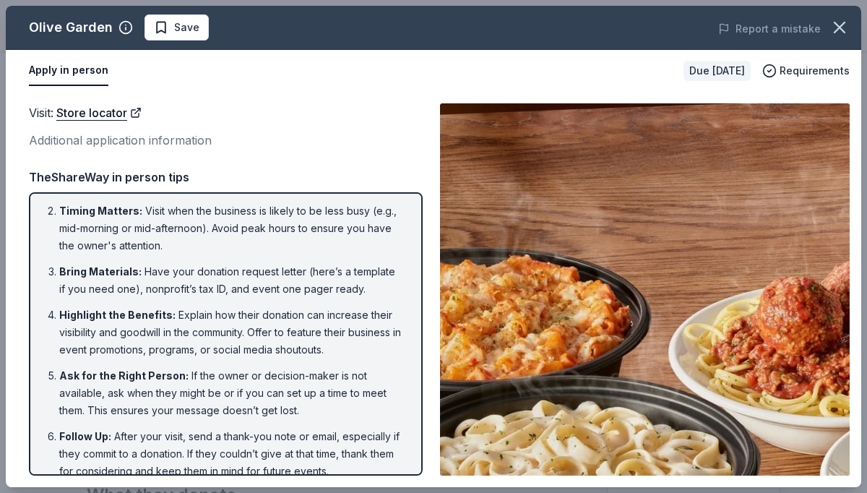
scroll to position [64, 0]
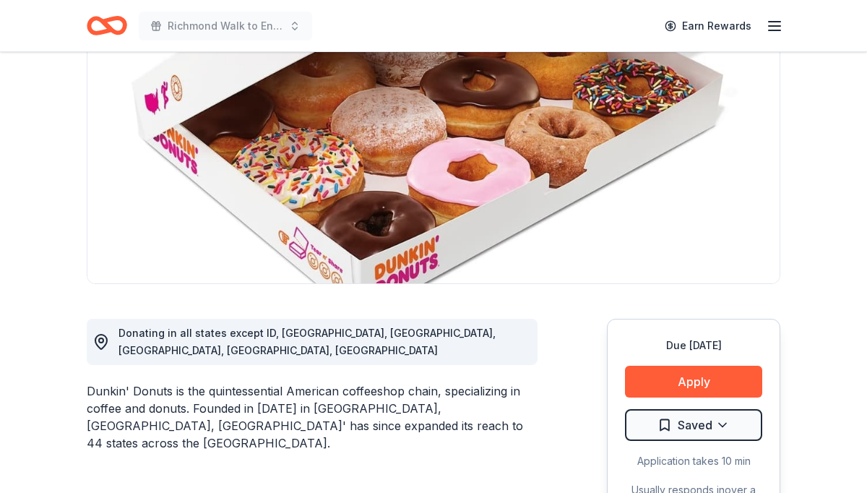
scroll to position [173, 0]
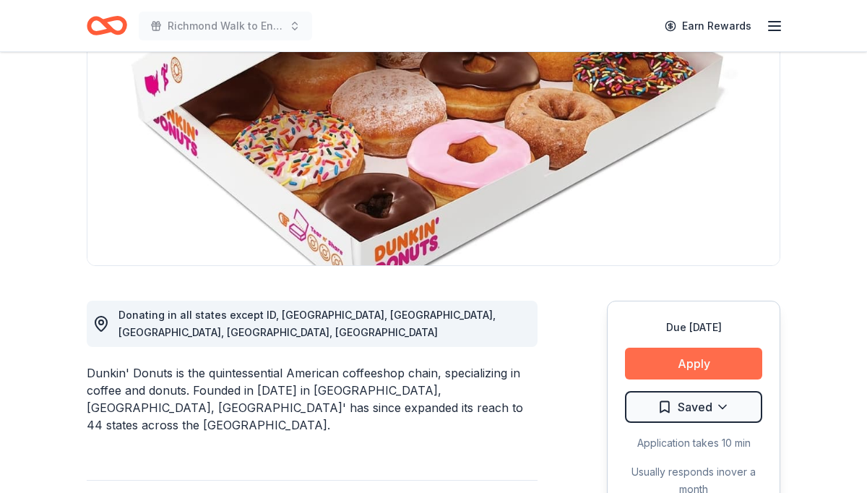
click at [658, 362] on button "Apply" at bounding box center [693, 364] width 137 height 32
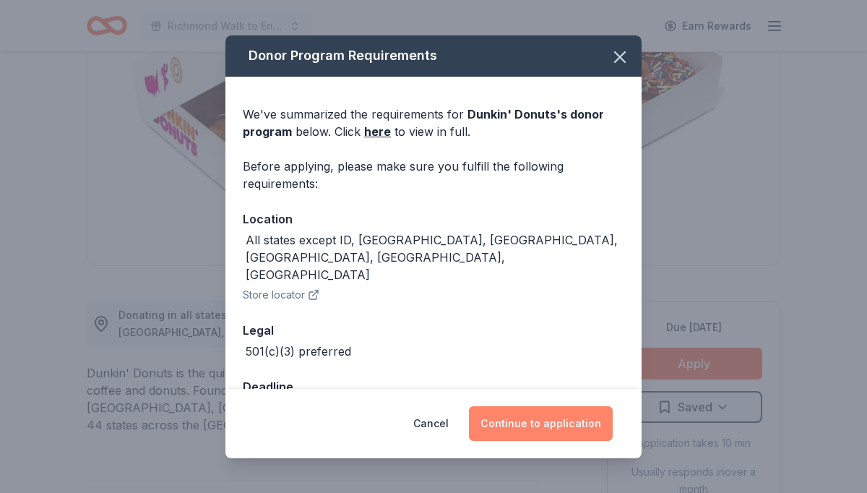
click at [569, 427] on button "Continue to application" at bounding box center [541, 423] width 144 height 35
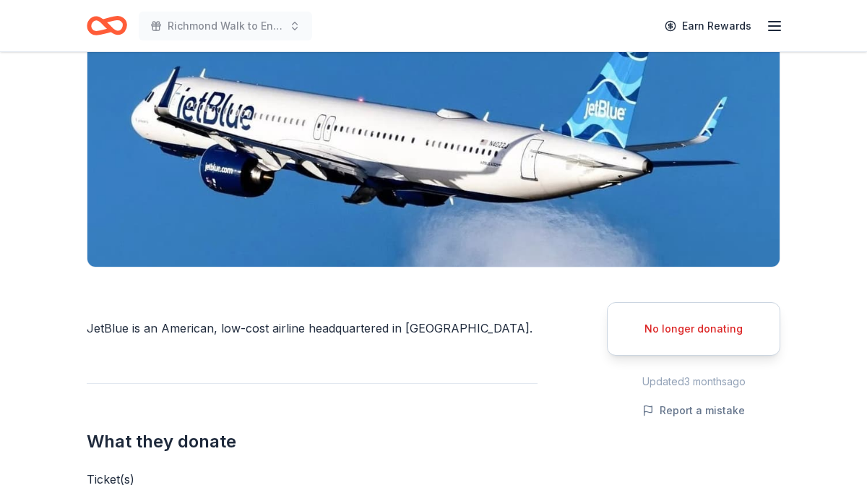
scroll to position [179, 0]
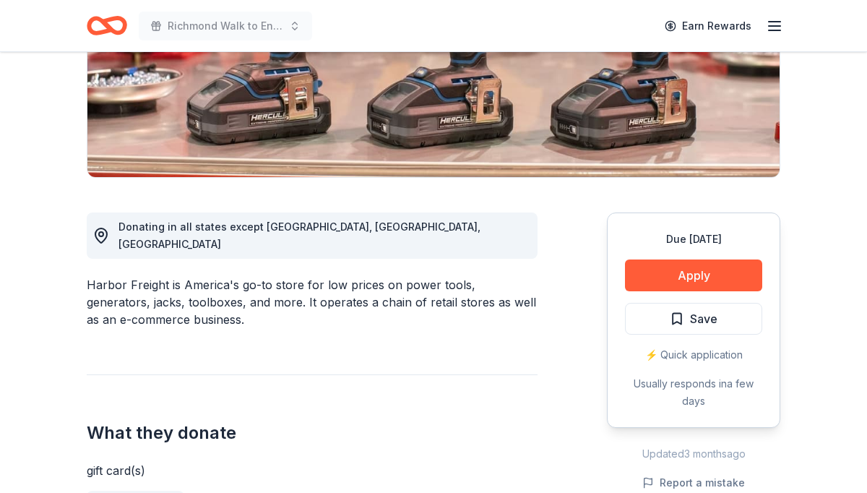
scroll to position [278, 0]
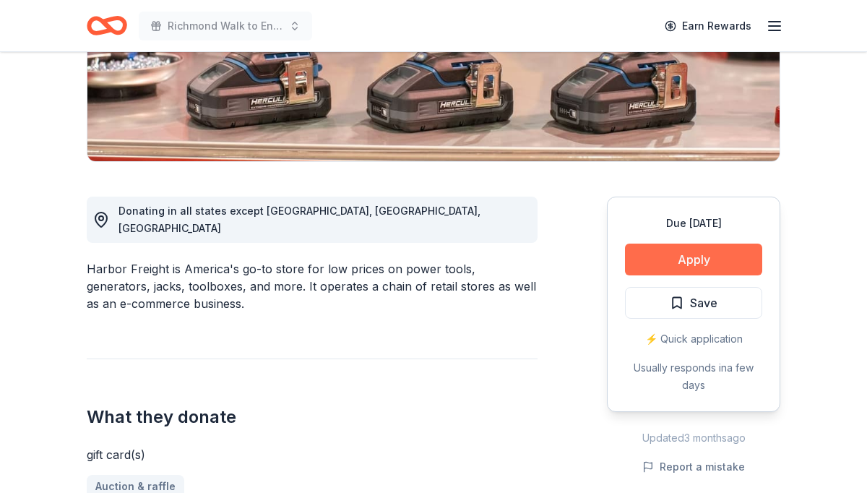
click at [656, 258] on button "Apply" at bounding box center [693, 260] width 137 height 32
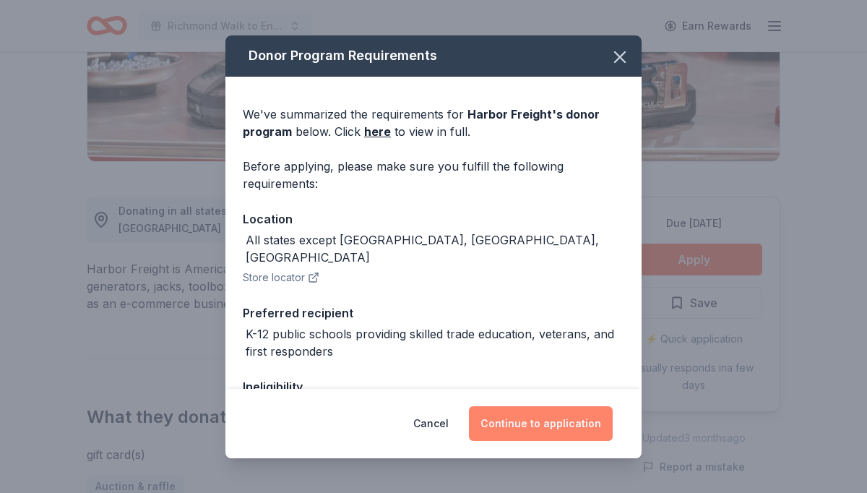
click at [552, 423] on button "Continue to application" at bounding box center [541, 423] width 144 height 35
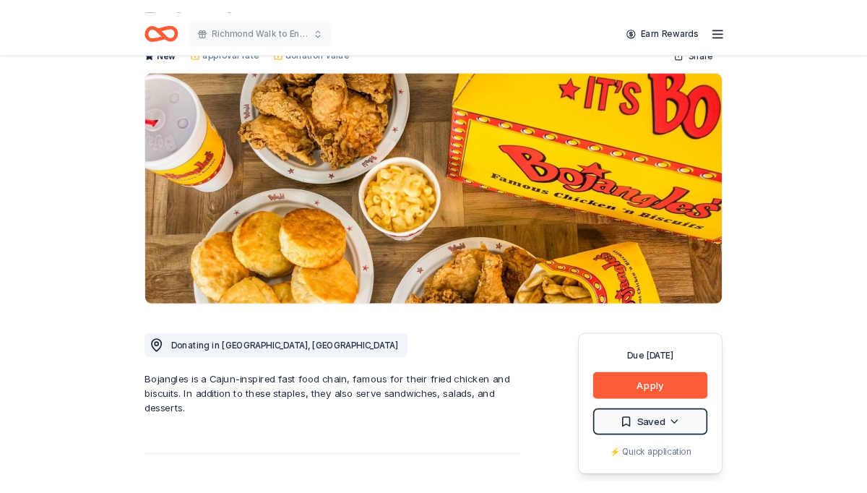
scroll to position [93, 0]
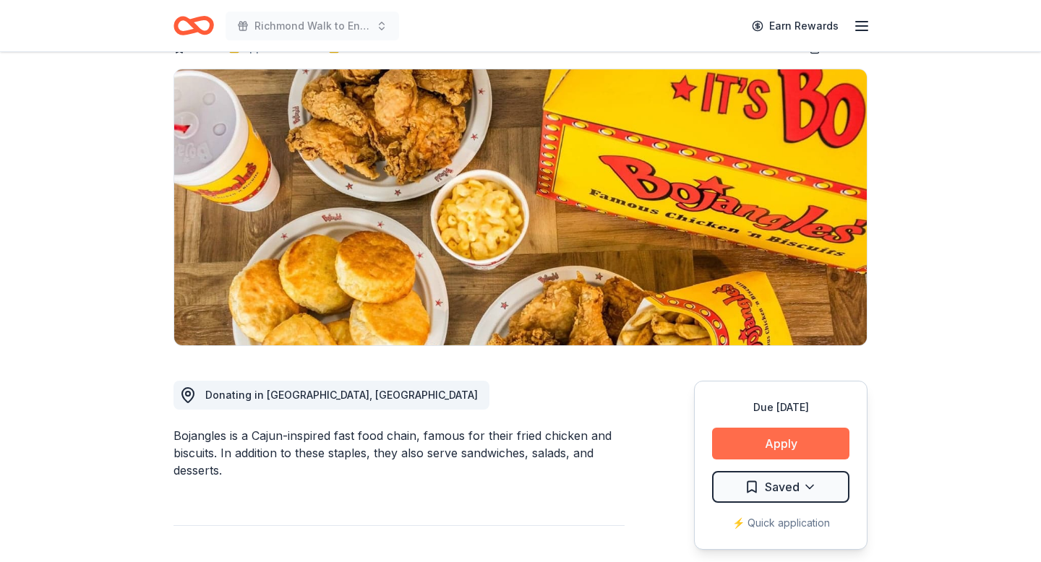
click at [765, 452] on button "Apply" at bounding box center [780, 444] width 137 height 32
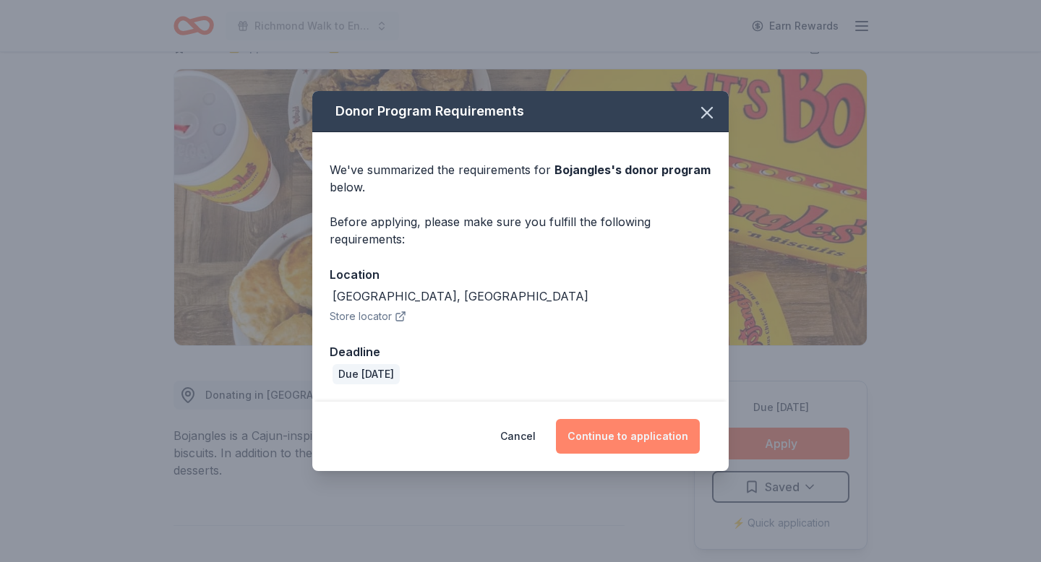
click at [658, 442] on button "Continue to application" at bounding box center [628, 436] width 144 height 35
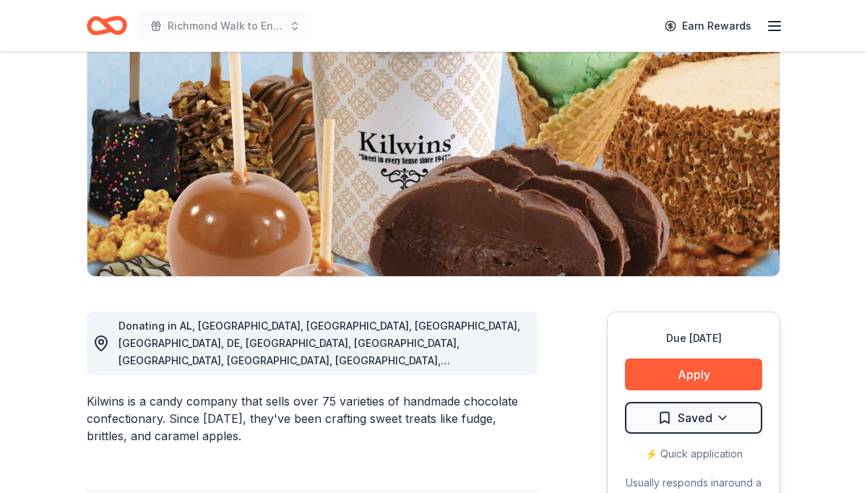
scroll to position [164, 0]
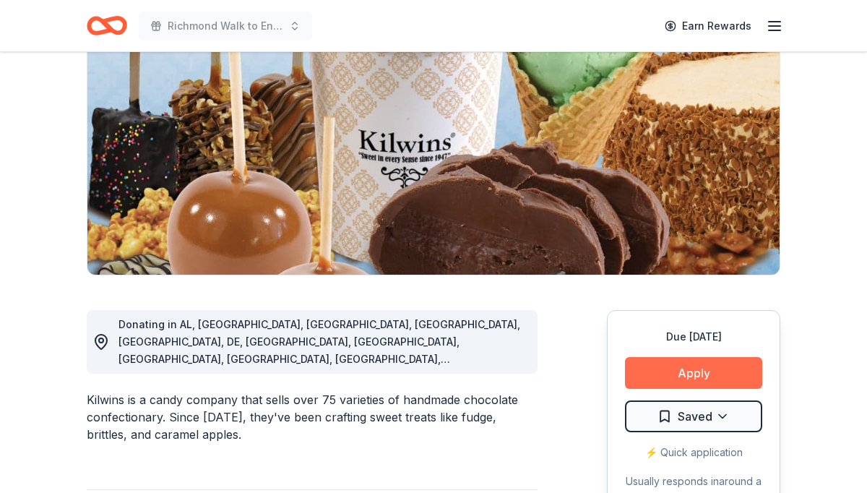
click at [679, 374] on button "Apply" at bounding box center [693, 373] width 137 height 32
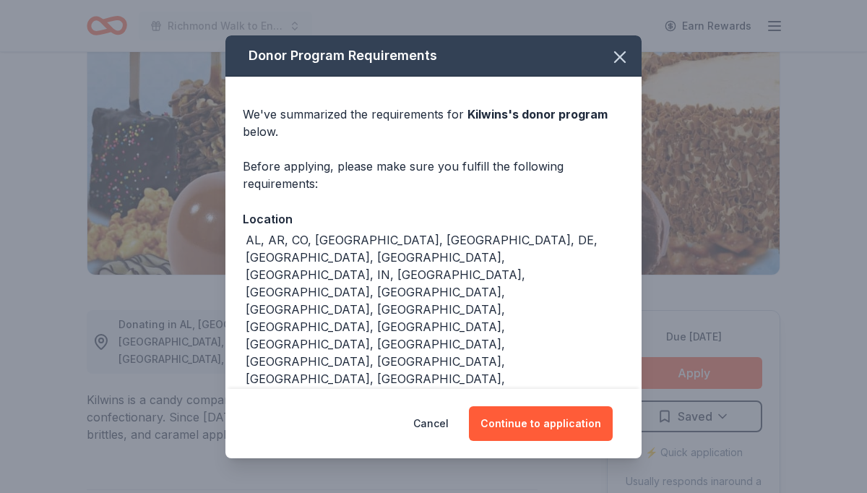
click at [551, 428] on div "Cancel Continue to application" at bounding box center [433, 423] width 416 height 69
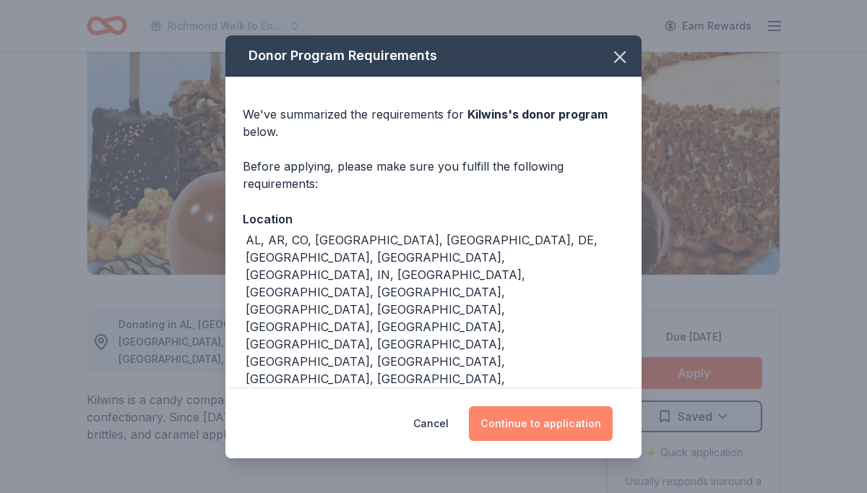
click at [551, 412] on button "Continue to application" at bounding box center [541, 423] width 144 height 35
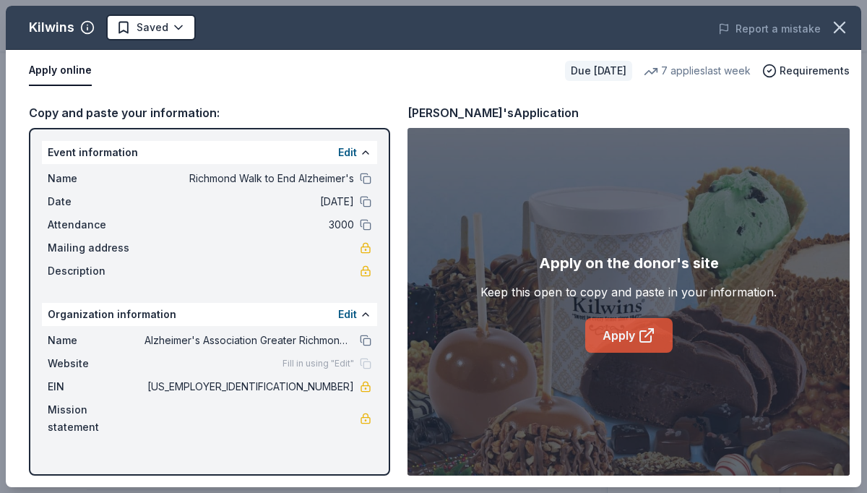
click at [632, 330] on link "Apply" at bounding box center [628, 335] width 87 height 35
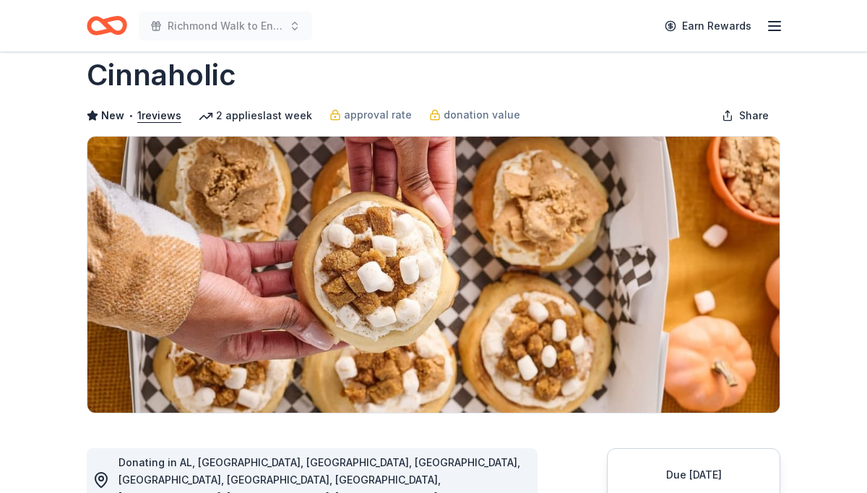
scroll to position [85, 0]
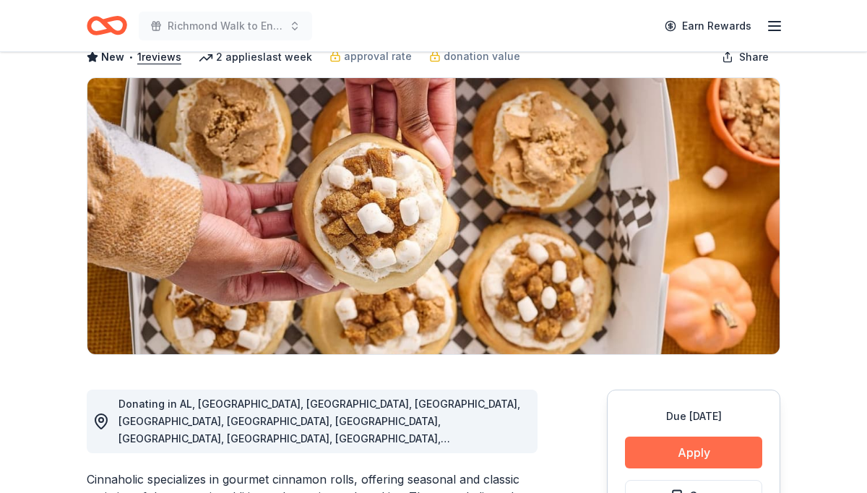
click at [670, 450] on button "Apply" at bounding box center [693, 452] width 137 height 32
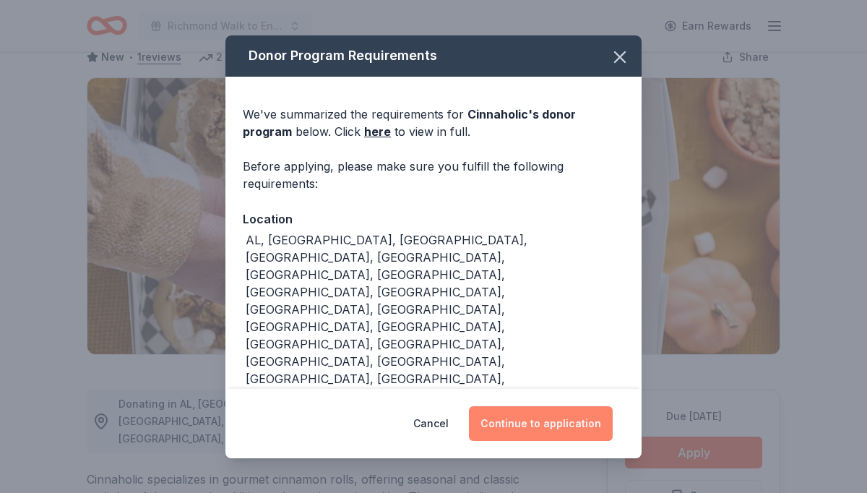
click at [564, 406] on button "Continue to application" at bounding box center [541, 423] width 144 height 35
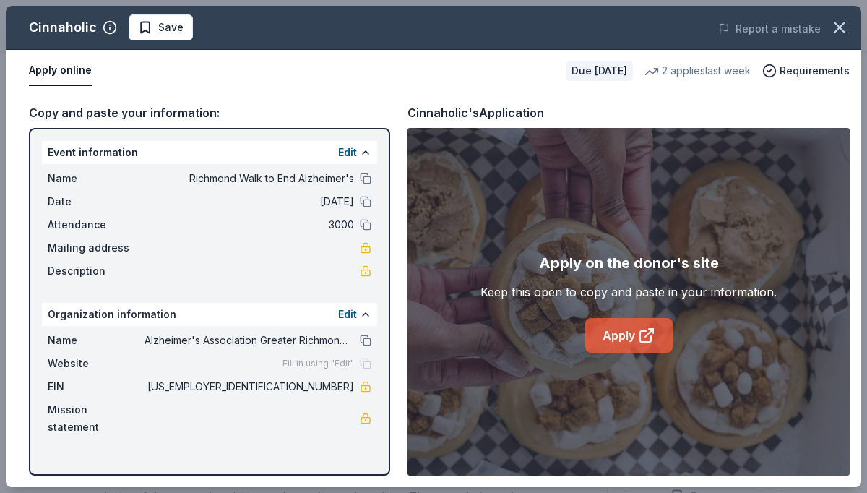
click at [619, 338] on link "Apply" at bounding box center [628, 335] width 87 height 35
